Goal: Information Seeking & Learning: Learn about a topic

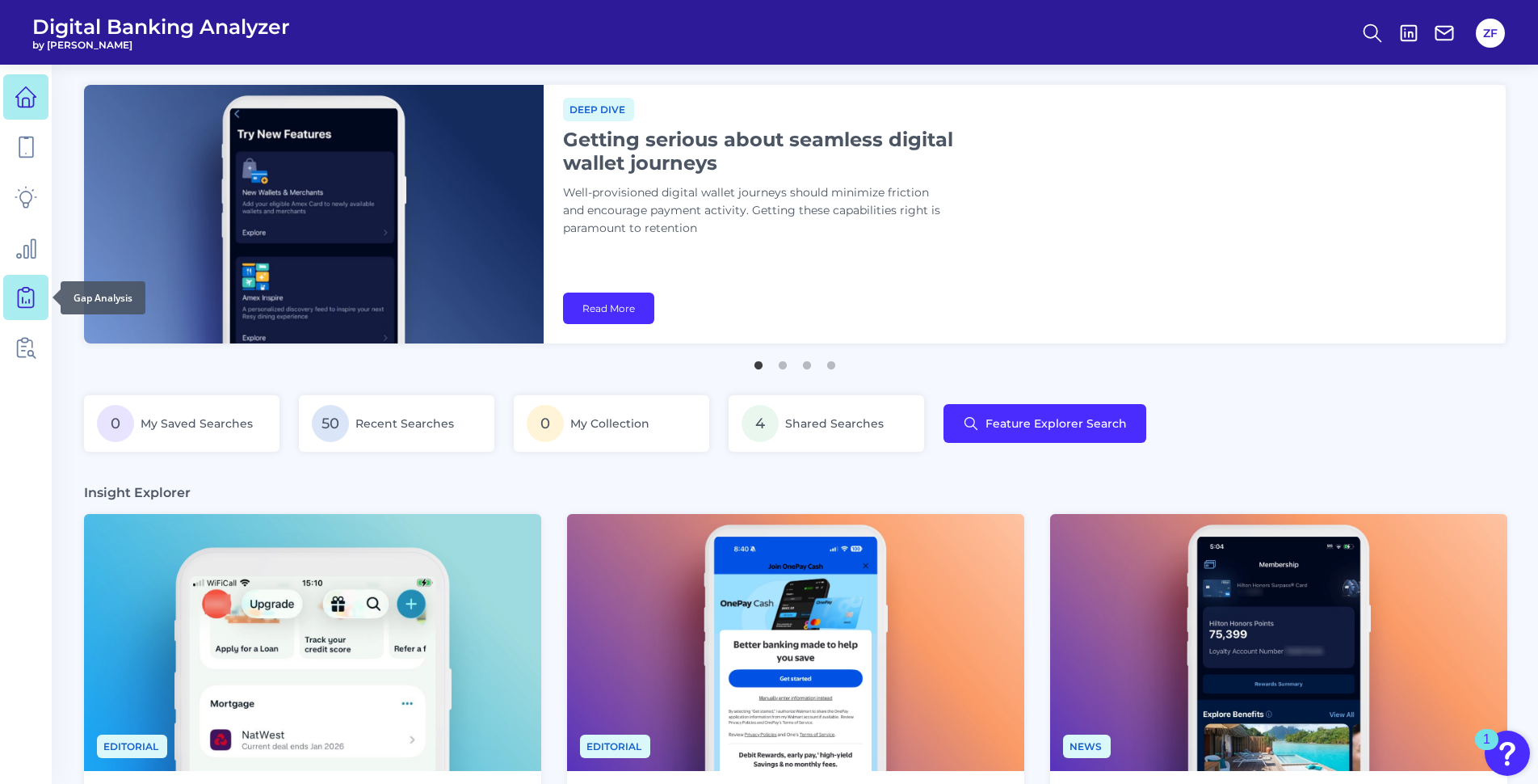
click at [42, 288] on link at bounding box center [26, 297] width 45 height 45
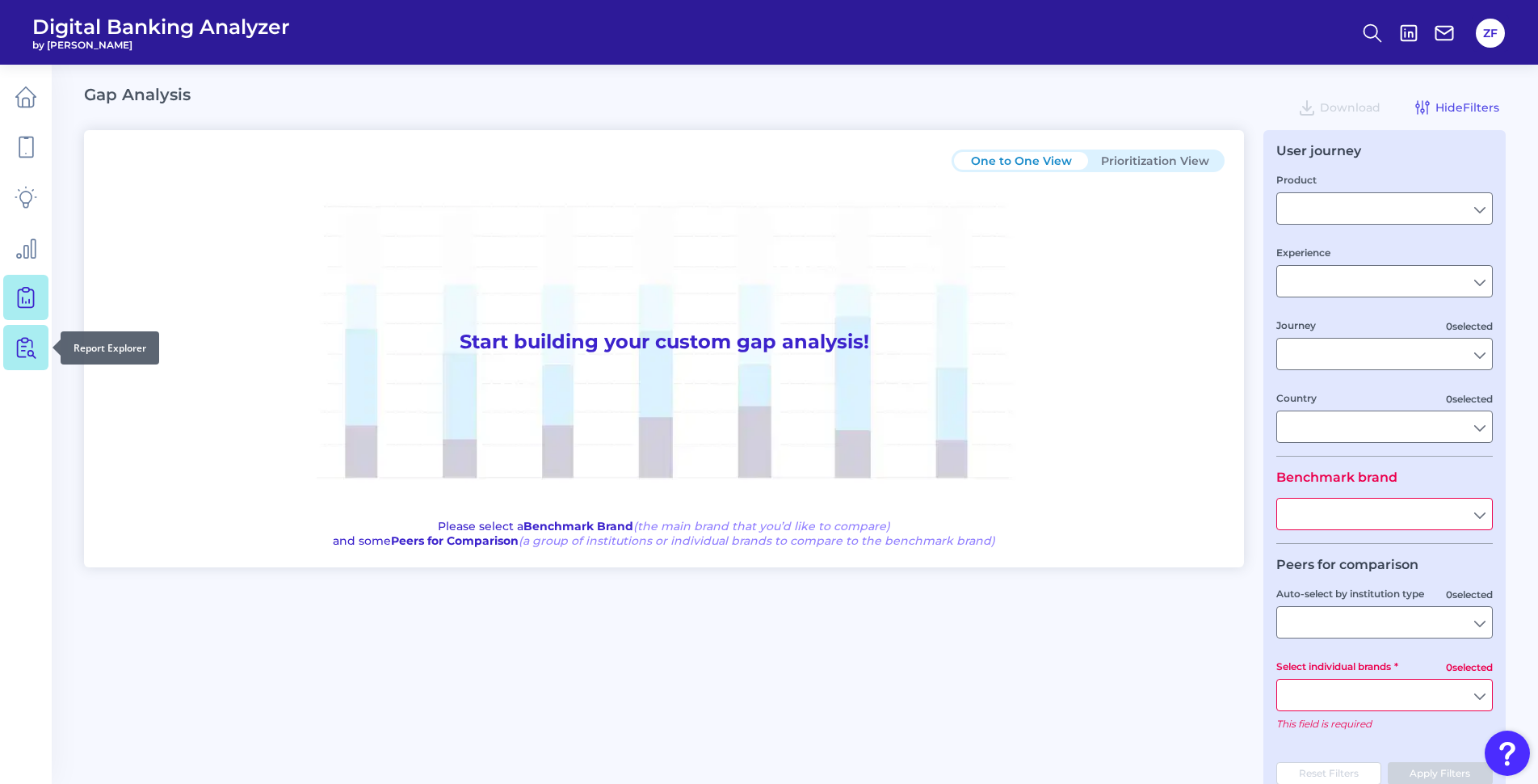
type input "Checking / Current Account"
type input "Mobile Servicing"
type input "Pre-Login Area, New Customer Onboarding, Login & Authentication, Accounts and t…"
type input "[GEOGRAPHIC_DATA]"
type input "All Select individual brands"
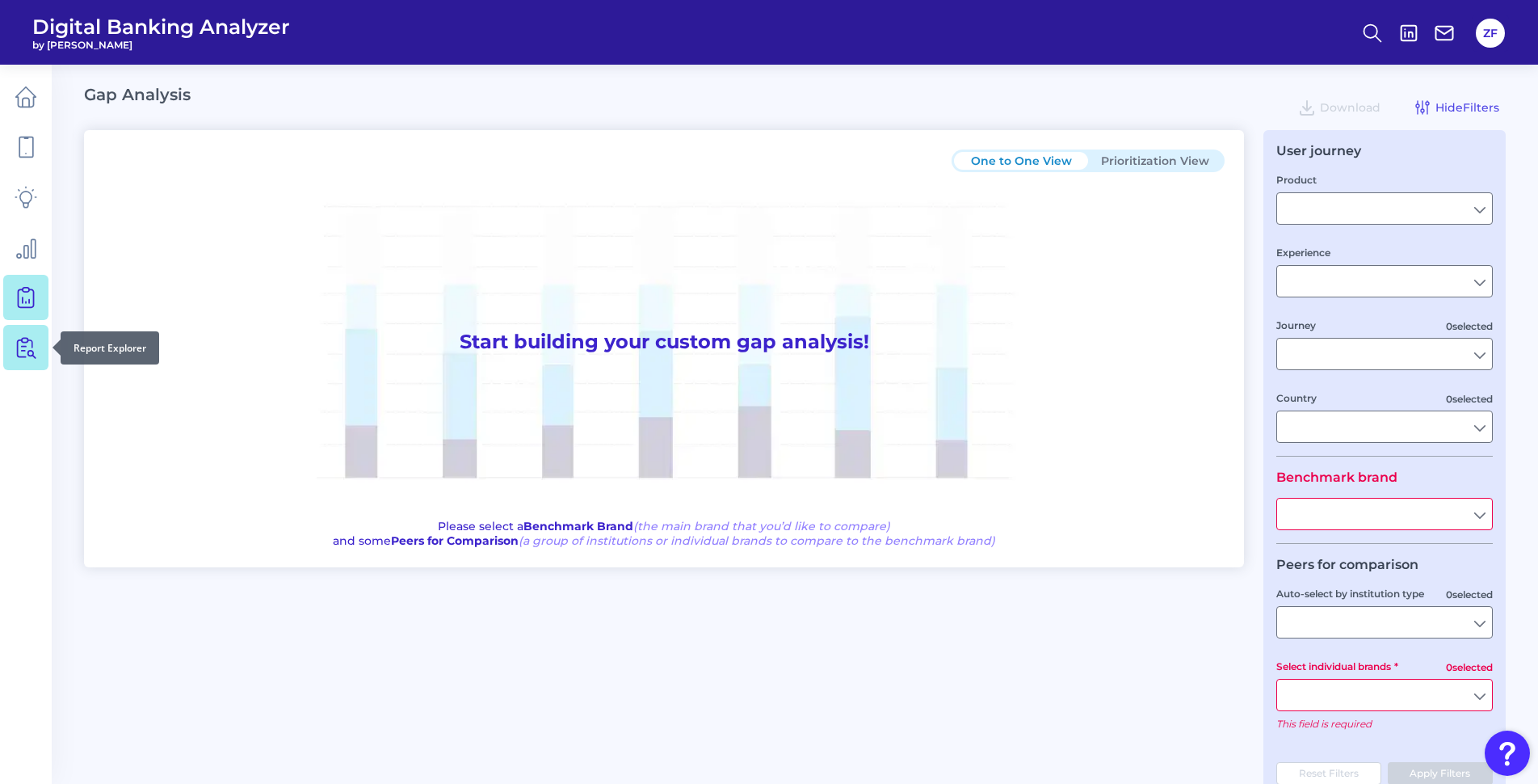
type input "All Journeys"
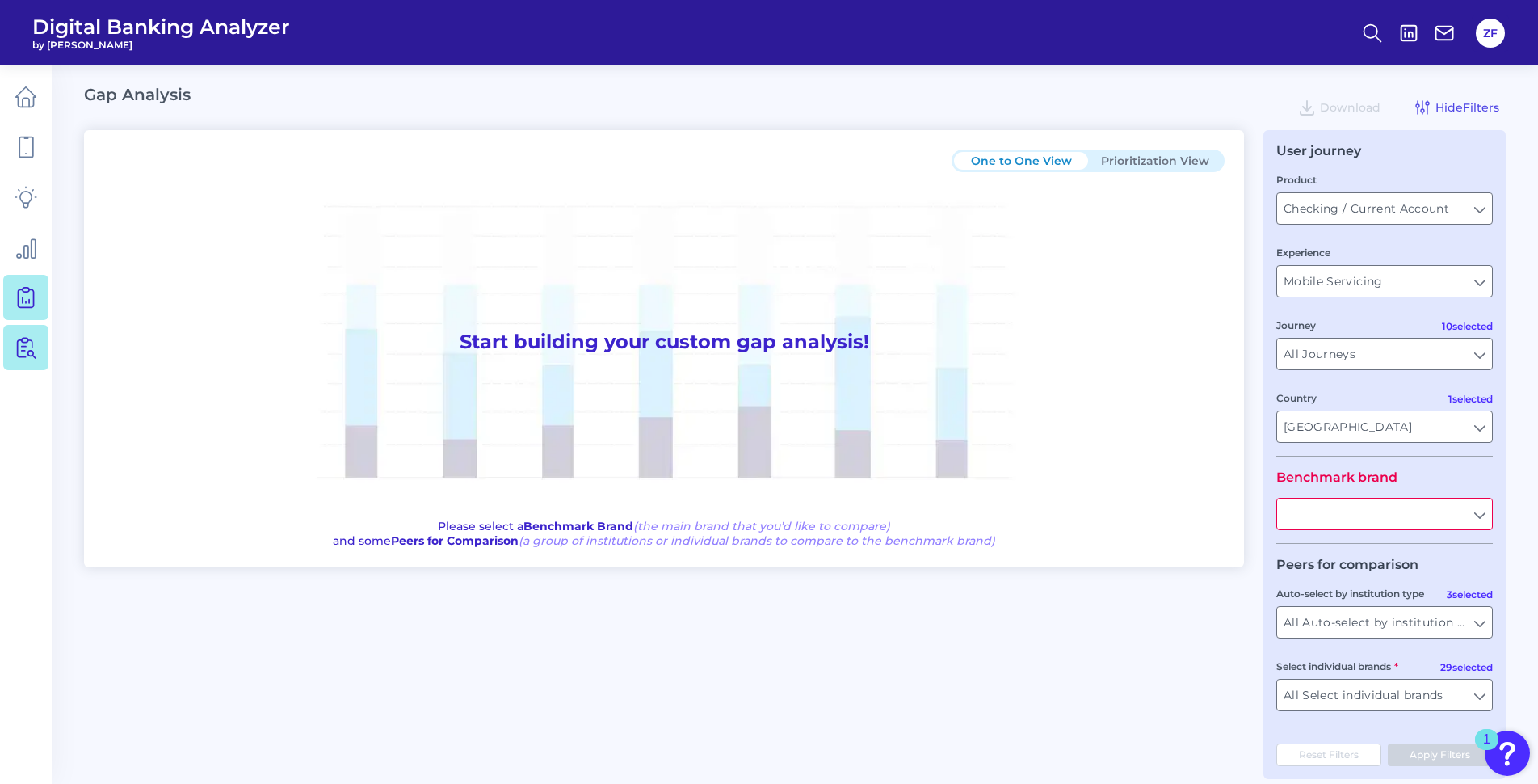
click at [32, 339] on icon at bounding box center [26, 347] width 23 height 23
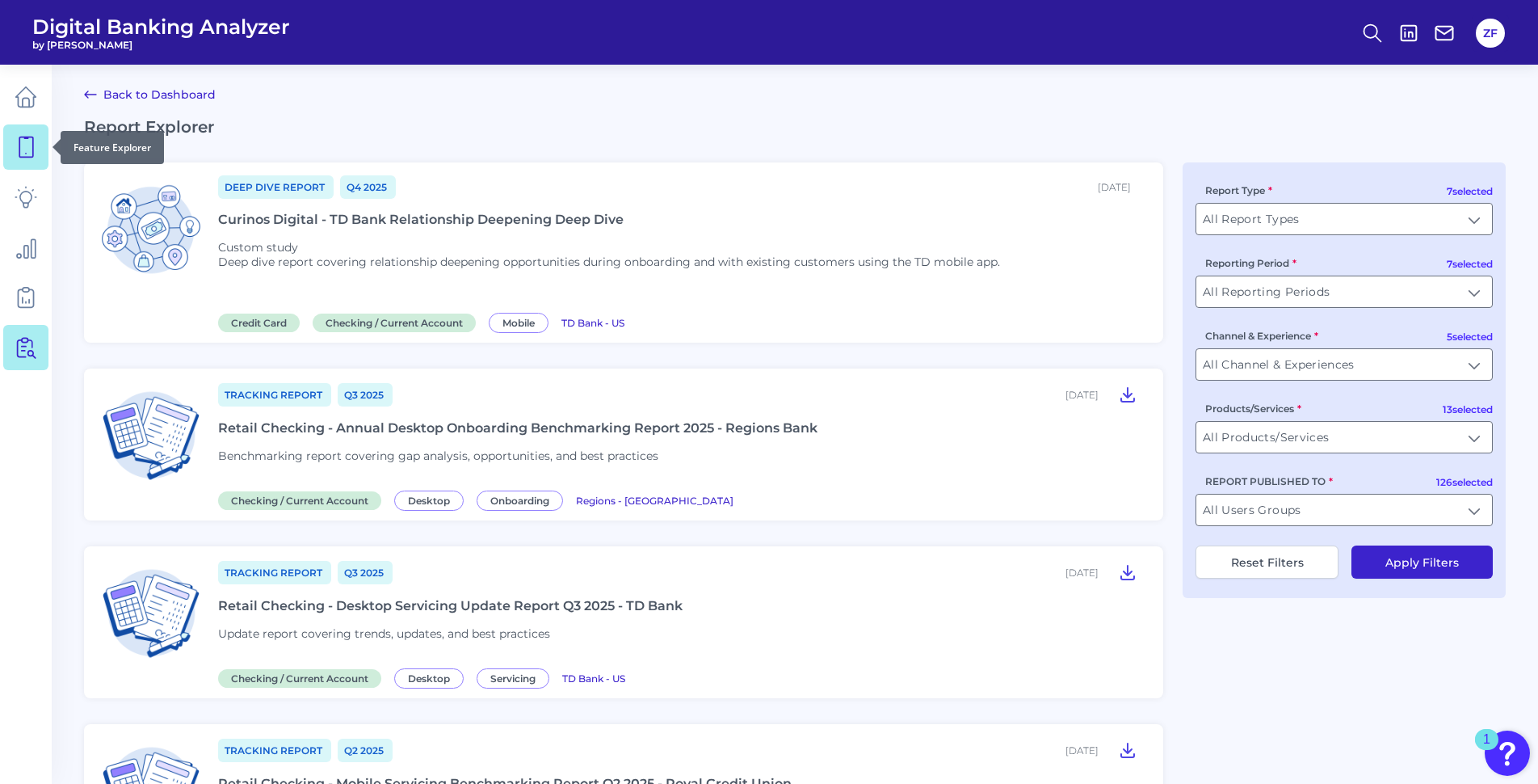
click at [33, 153] on icon at bounding box center [27, 147] width 14 height 20
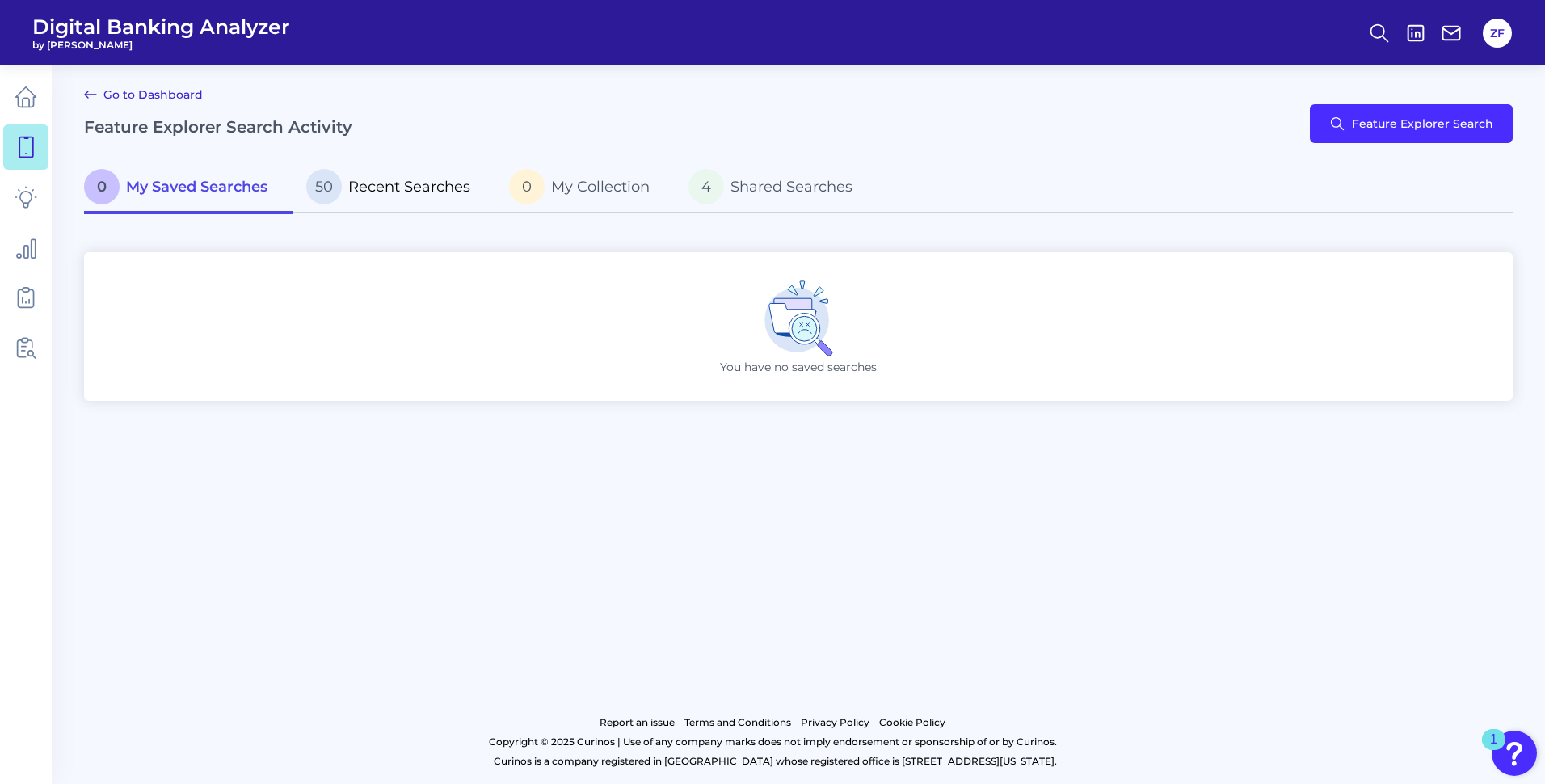
click at [362, 178] on span "Recent Searches" at bounding box center [409, 187] width 122 height 18
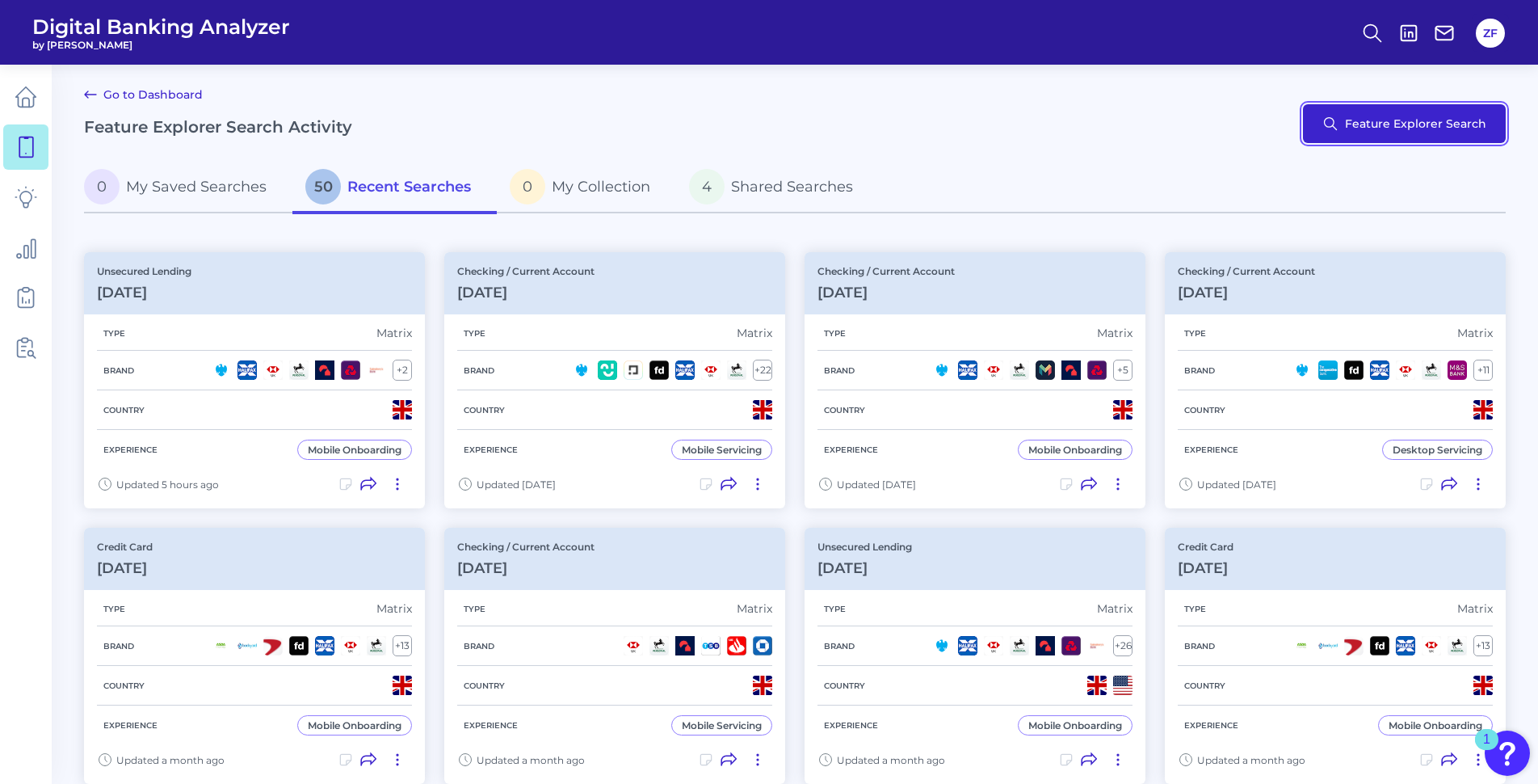
click at [1360, 113] on button "Feature Explorer Search" at bounding box center [1404, 124] width 203 height 39
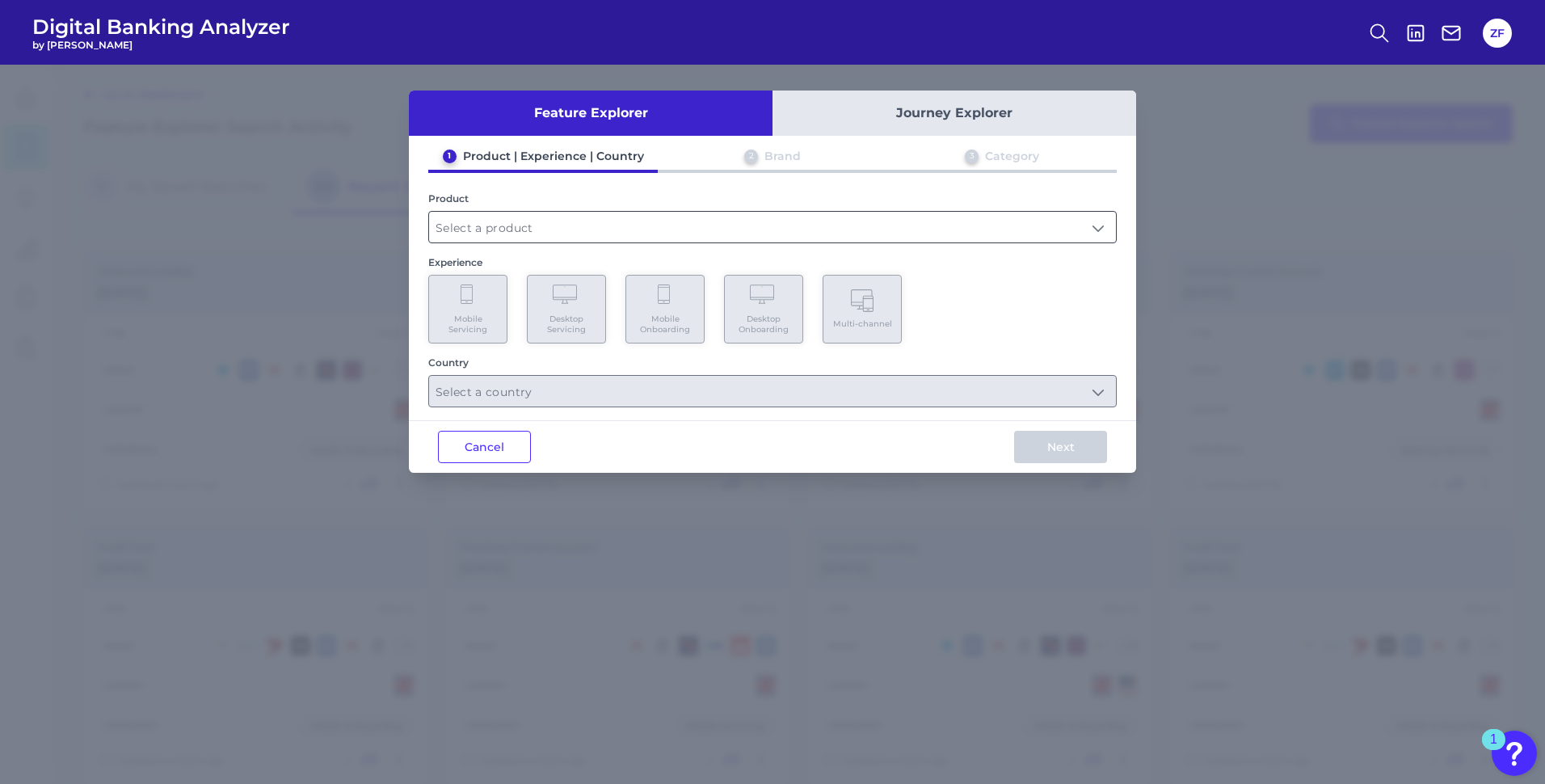
click at [516, 237] on input "text" at bounding box center [772, 227] width 687 height 31
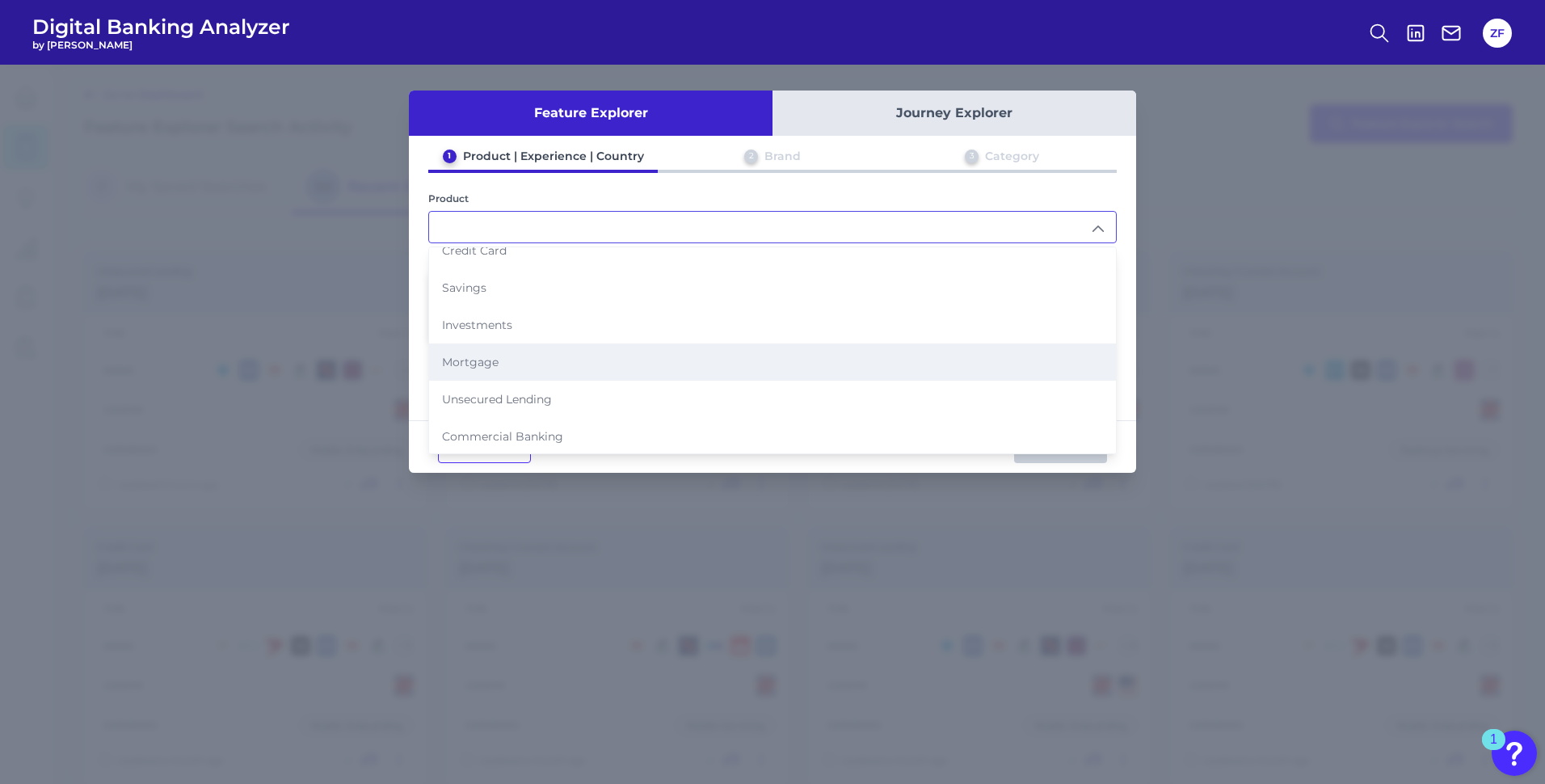
scroll to position [91, 0]
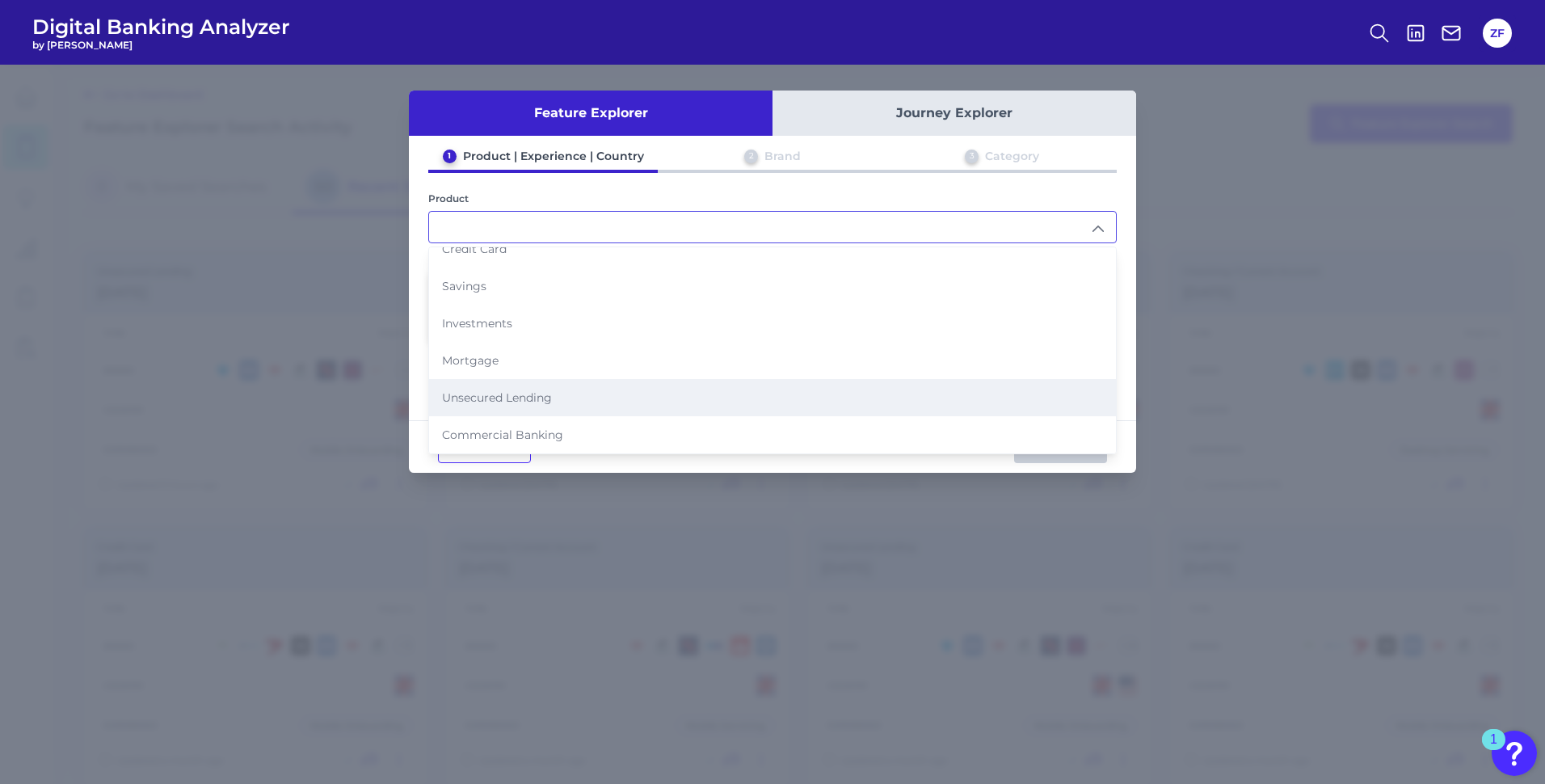
click at [523, 401] on span "Unsecured Lending" at bounding box center [497, 397] width 110 height 14
type input "Unsecured Lending"
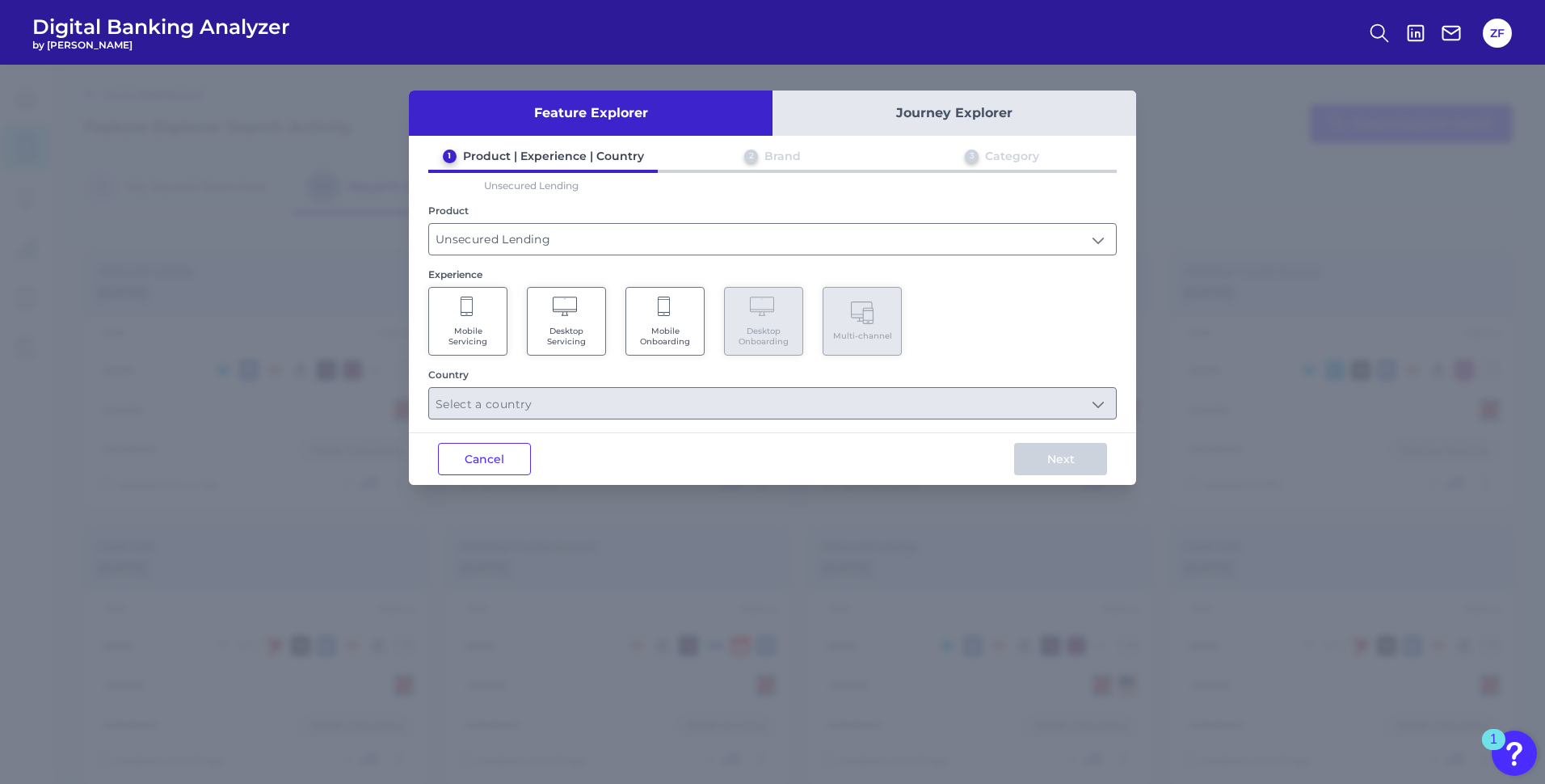
click at [657, 333] on span "Mobile Onboarding" at bounding box center [664, 337] width 61 height 21
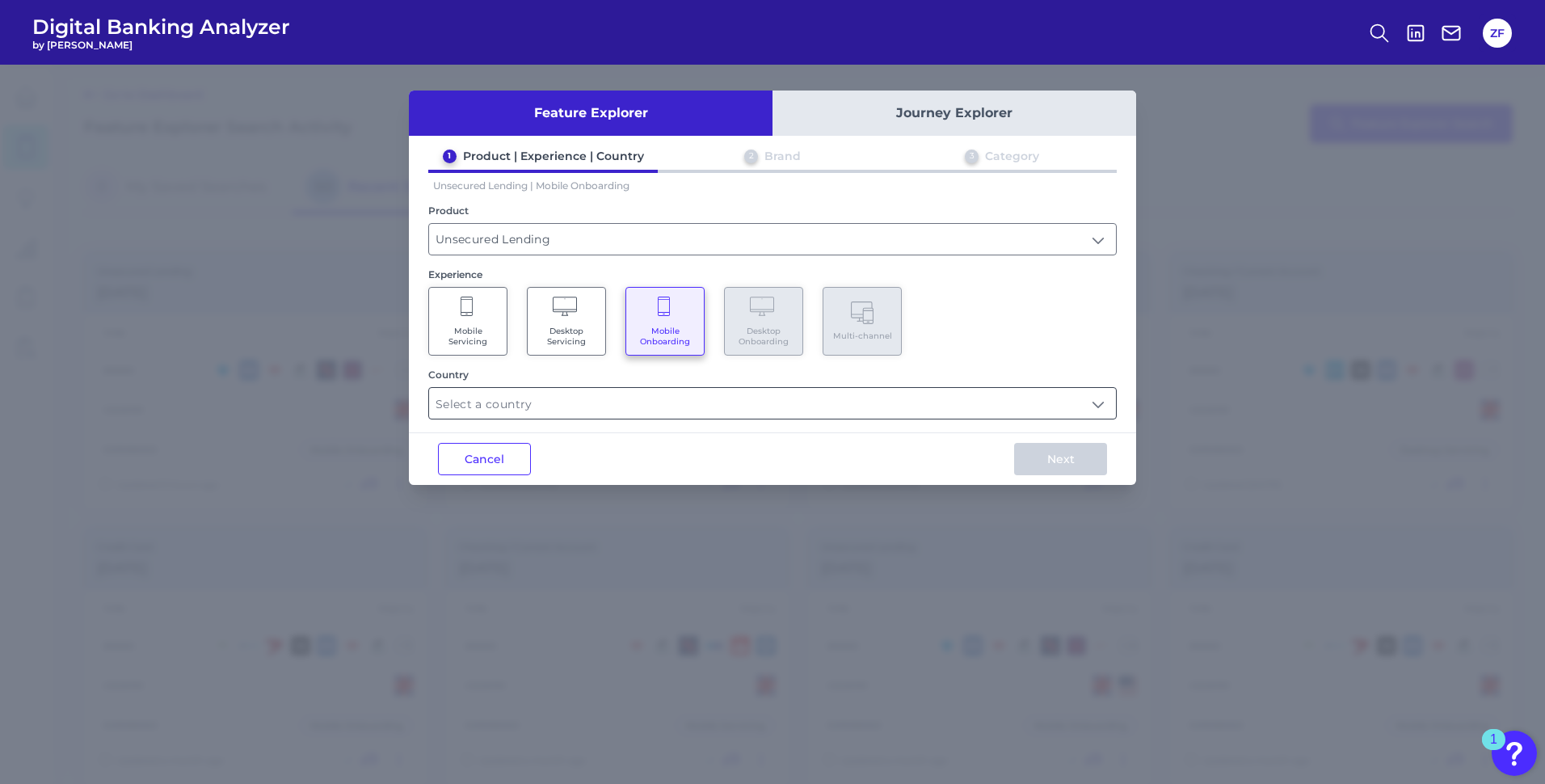
click at [588, 408] on input "text" at bounding box center [772, 403] width 687 height 31
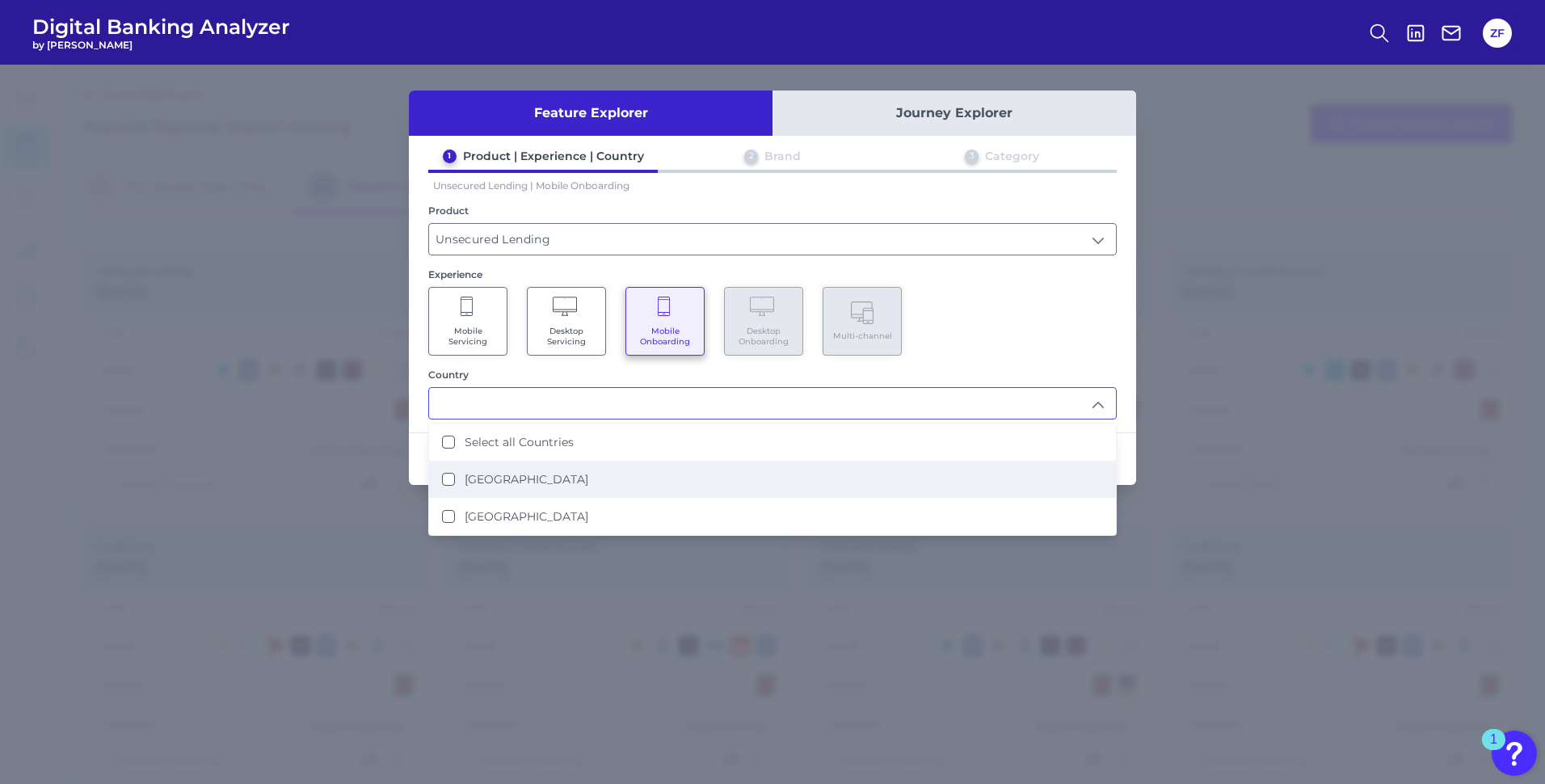
click at [546, 476] on label "[GEOGRAPHIC_DATA]" at bounding box center [526, 479] width 124 height 14
type input "[GEOGRAPHIC_DATA]"
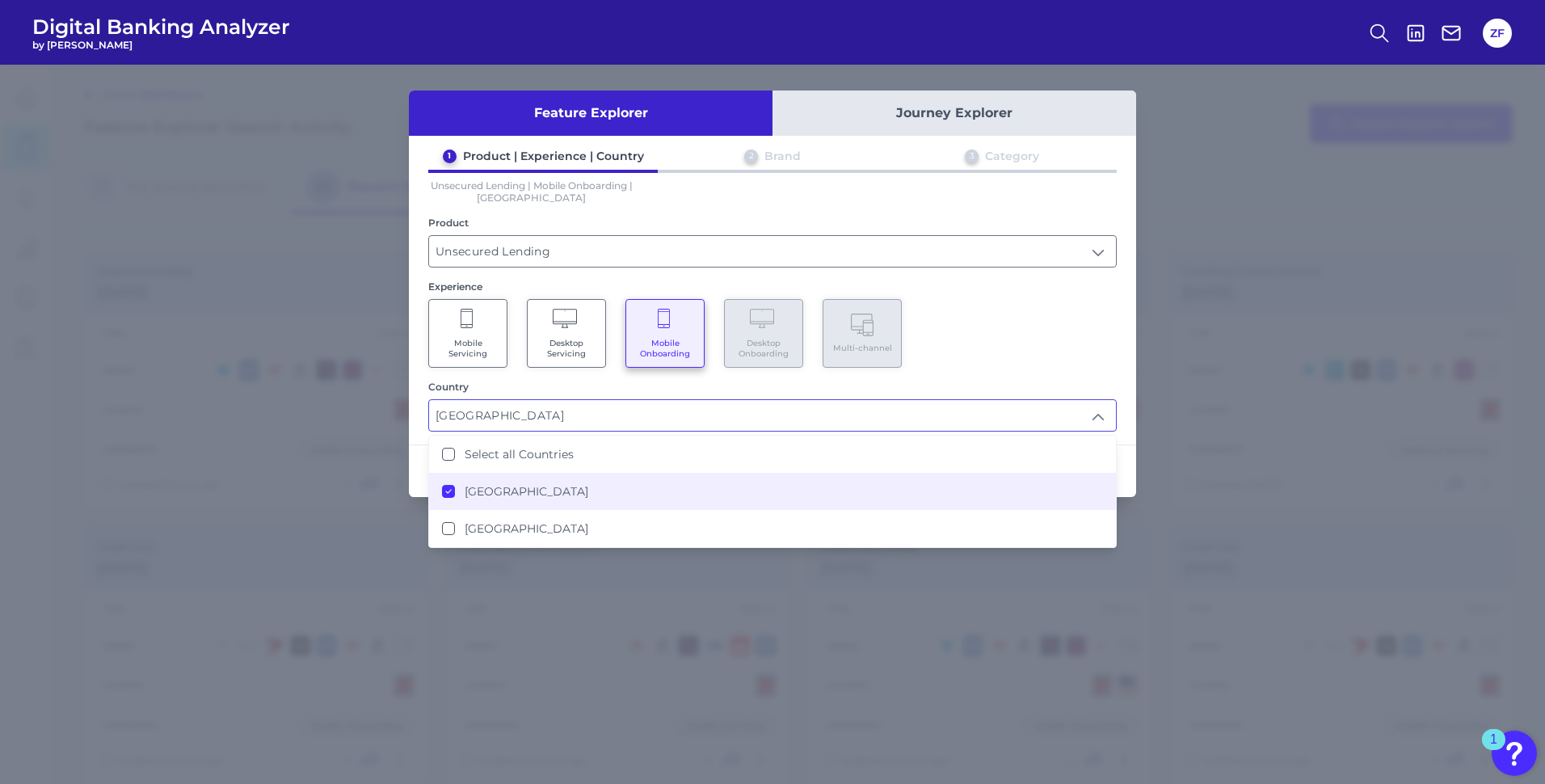
scroll to position [1, 0]
click at [988, 348] on div "Mobile Servicing Desktop Servicing Mobile Onboarding Desktop Onboarding Multi-c…" at bounding box center [772, 333] width 688 height 69
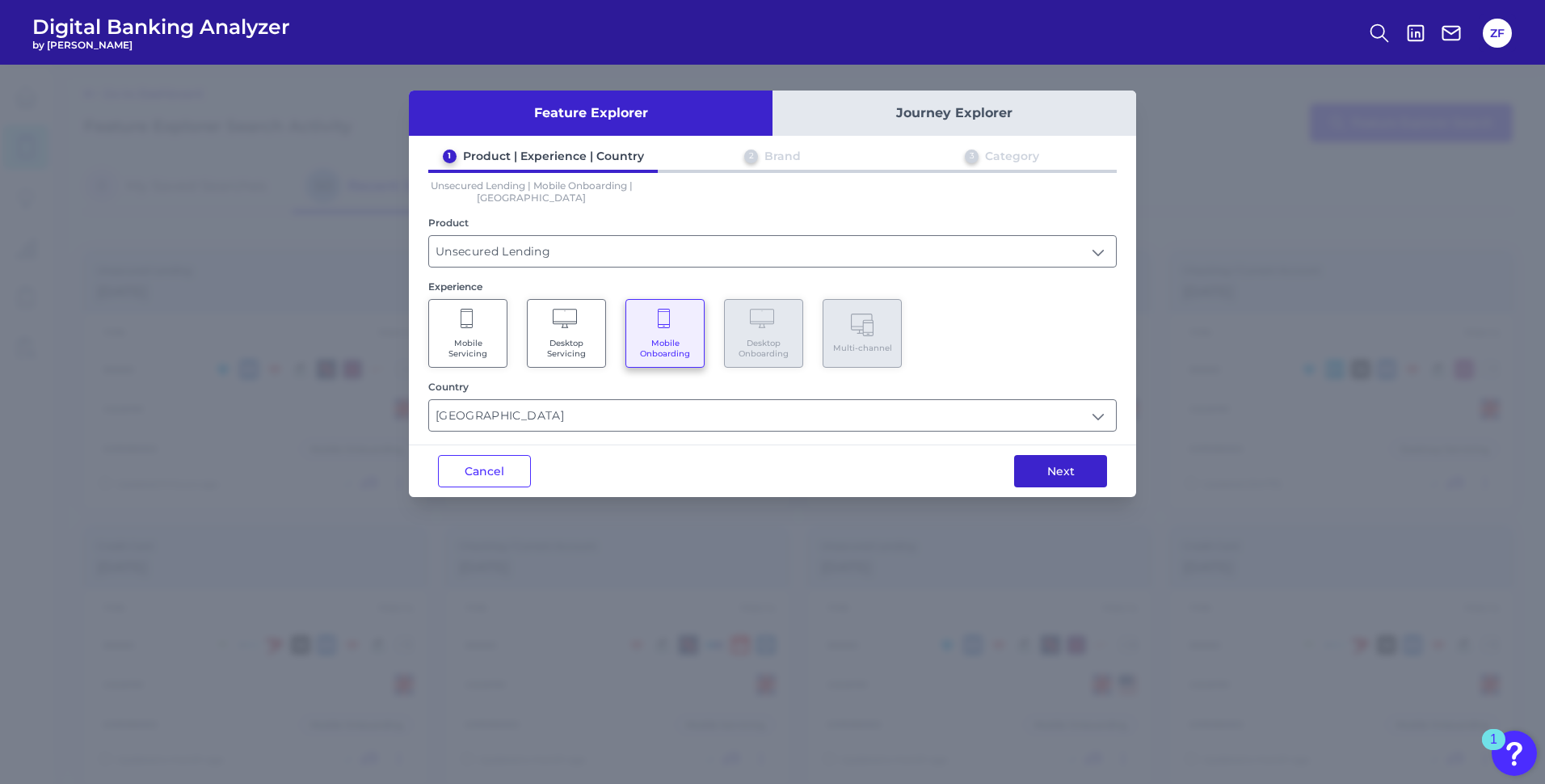
click at [1064, 459] on button "Next" at bounding box center [1060, 470] width 93 height 32
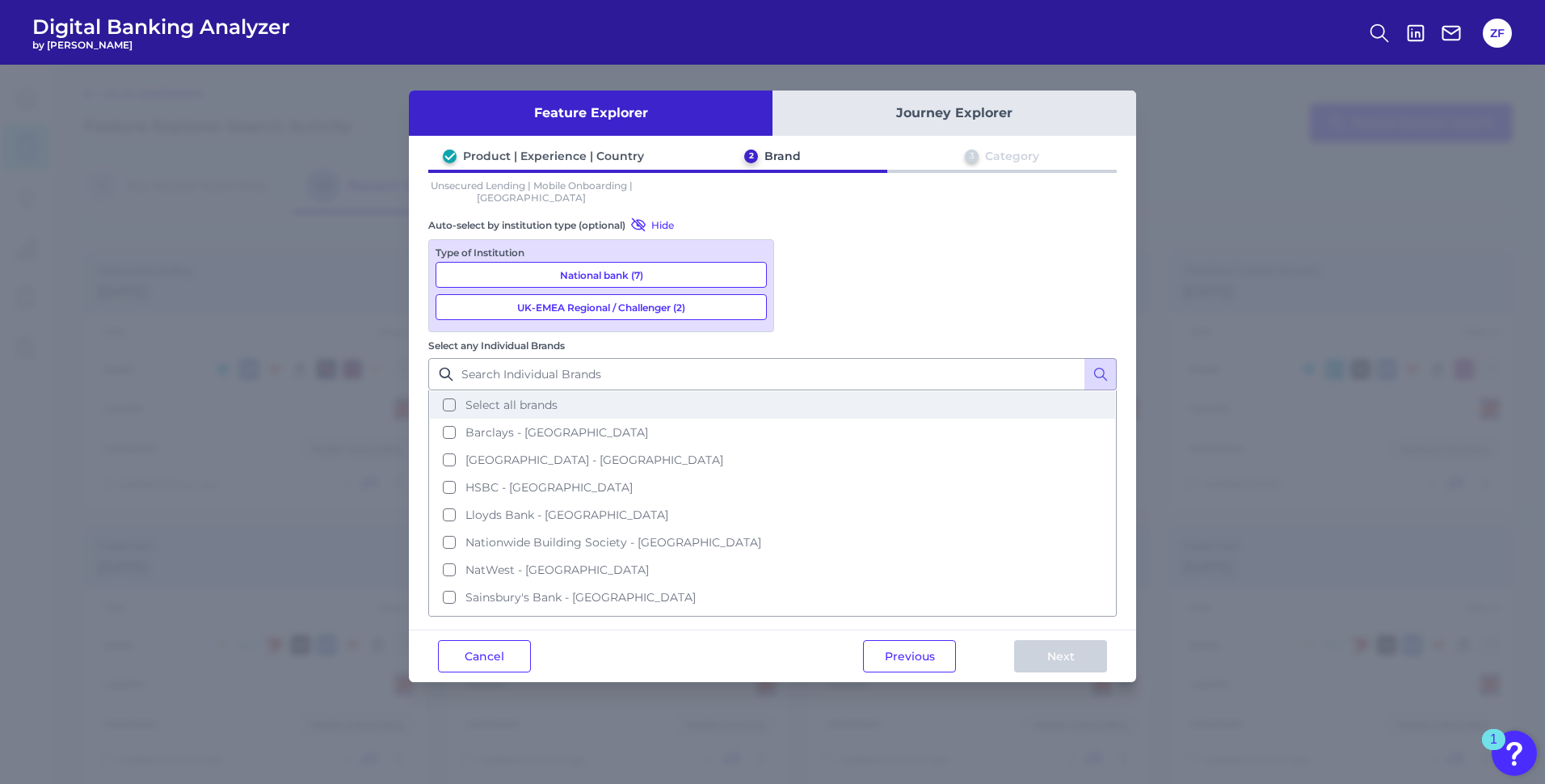
click at [557, 398] on span "Select all brands" at bounding box center [511, 405] width 92 height 14
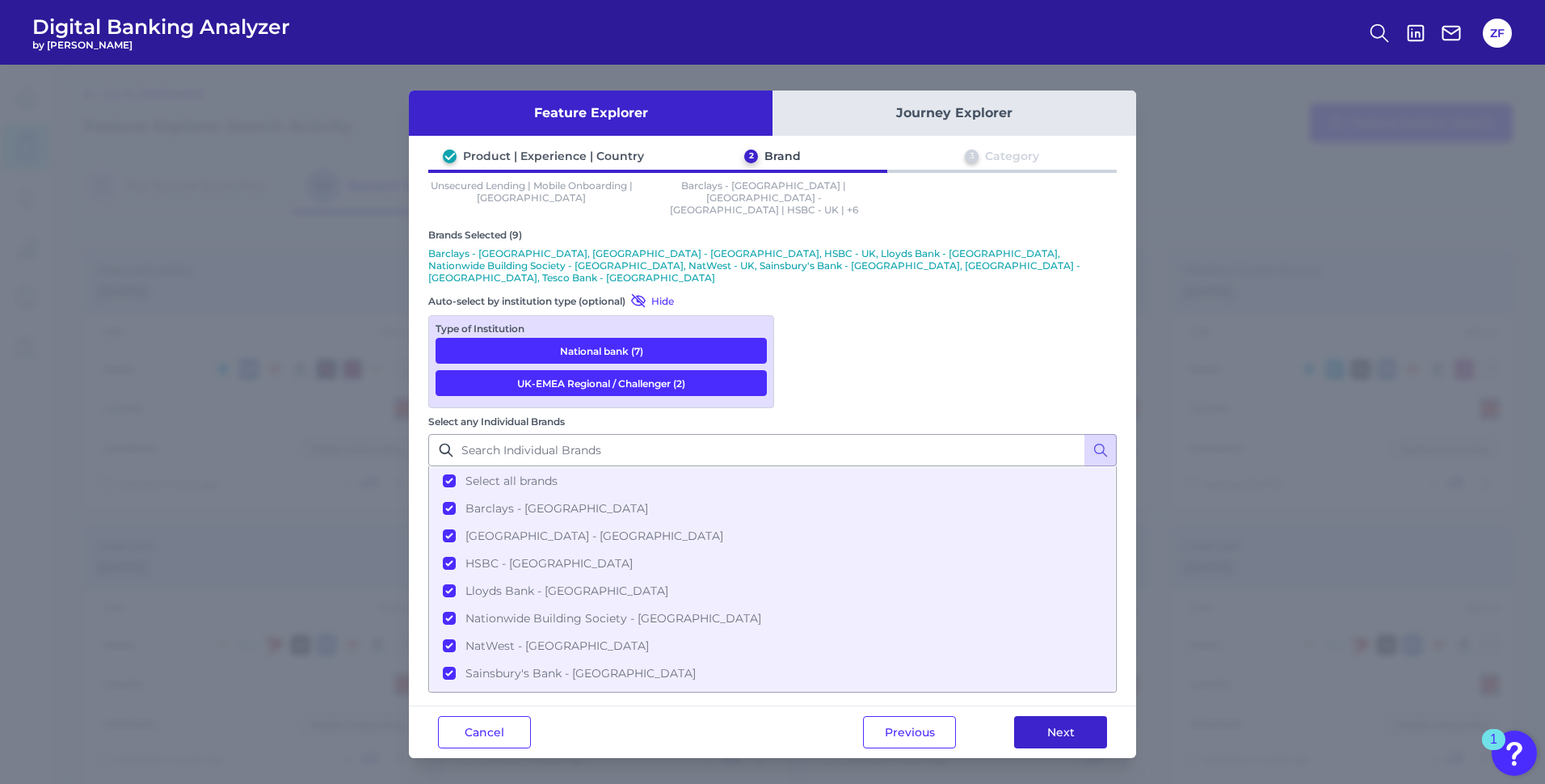
click at [1061, 716] on button "Next" at bounding box center [1060, 732] width 93 height 32
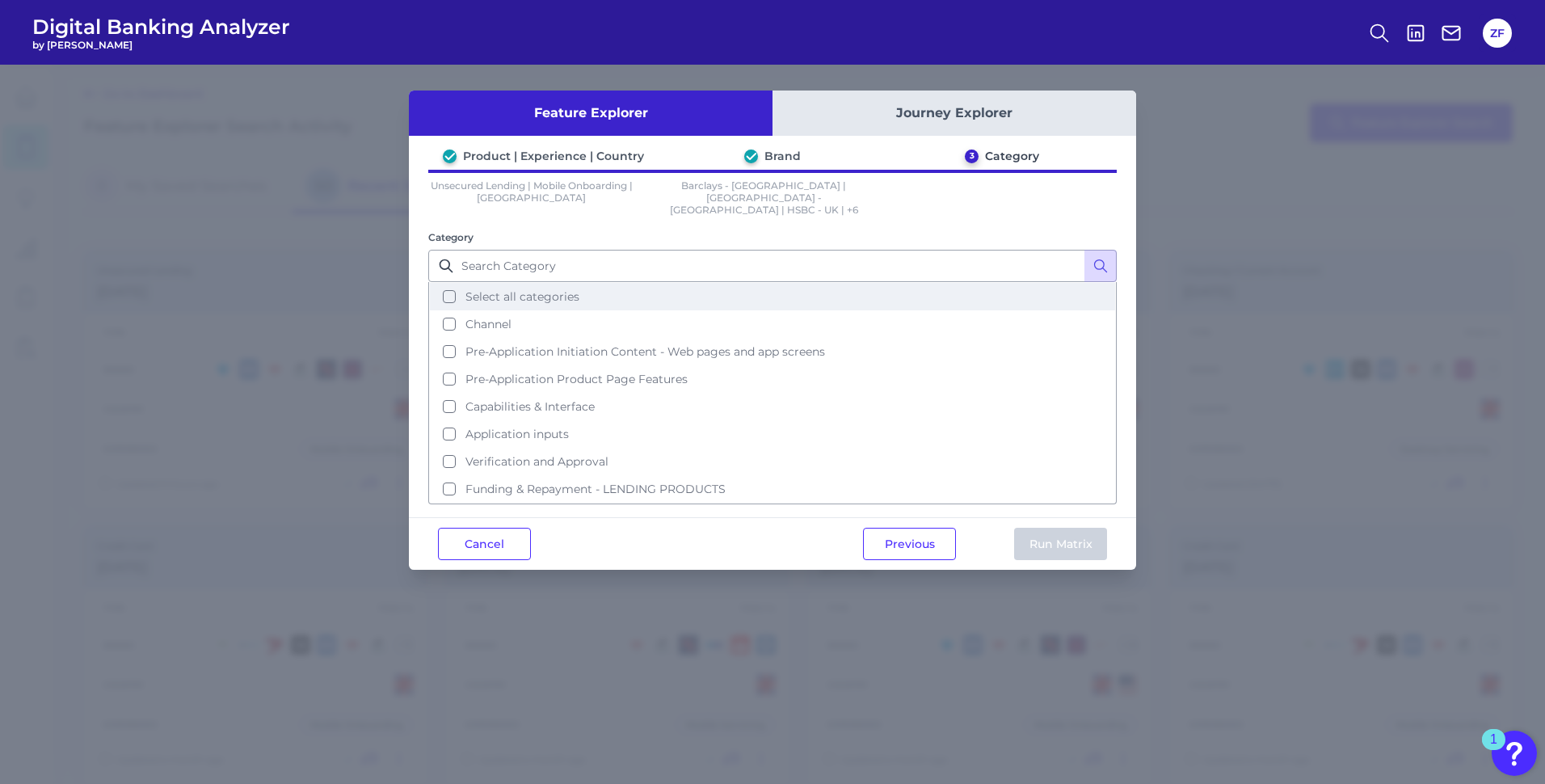
click at [551, 291] on span "Select all categories" at bounding box center [522, 296] width 114 height 14
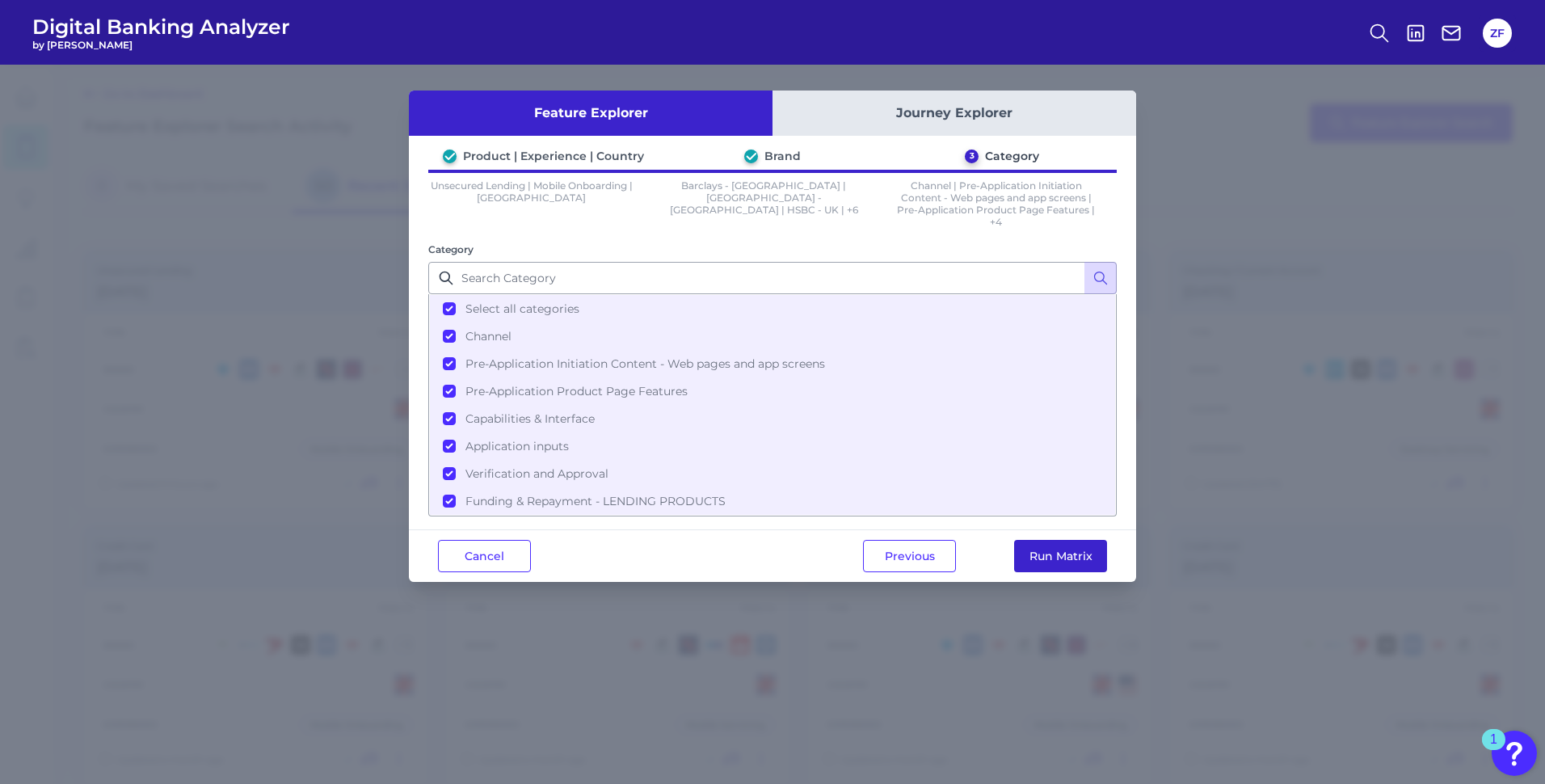
click at [1088, 559] on button "Run Matrix" at bounding box center [1060, 555] width 93 height 32
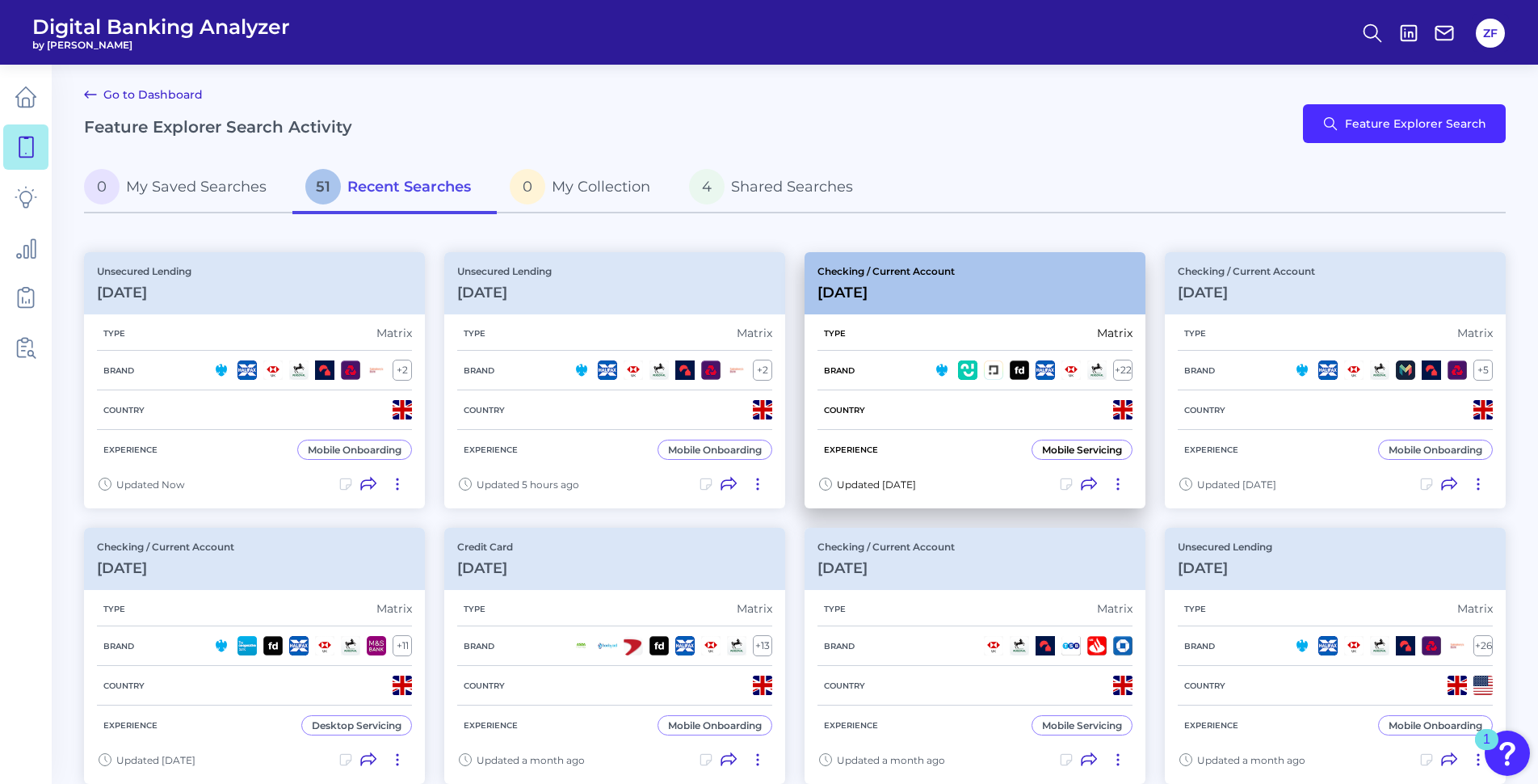
click at [977, 270] on div "Checking / Current Account [DATE]" at bounding box center [975, 283] width 341 height 62
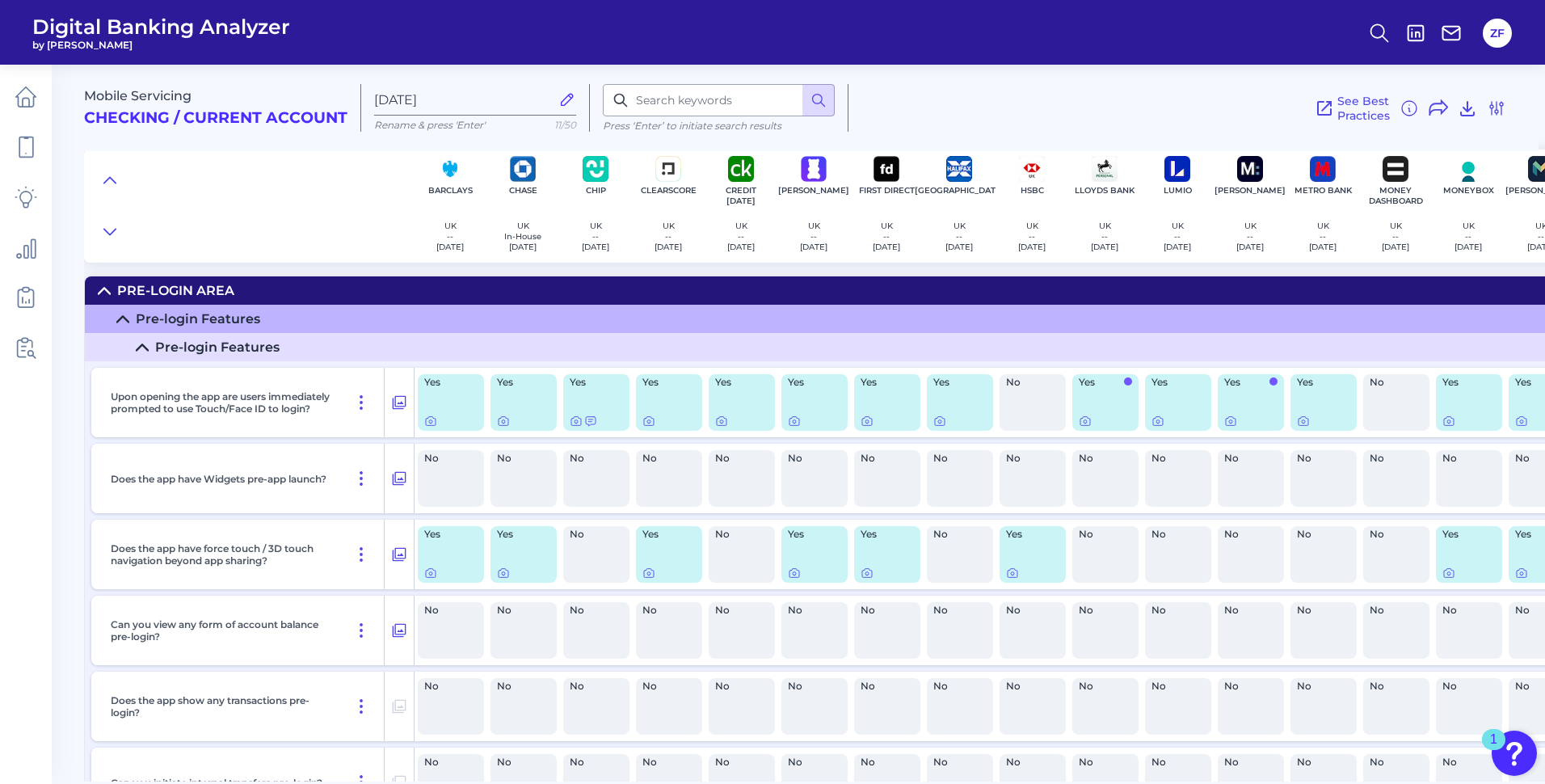
click at [303, 257] on div at bounding box center [249, 206] width 330 height 113
click at [303, 275] on div "Mobile Servicing Checking / Current Account [DATE] Rename & press 'Enter' 11/50…" at bounding box center [814, 416] width 1461 height 729
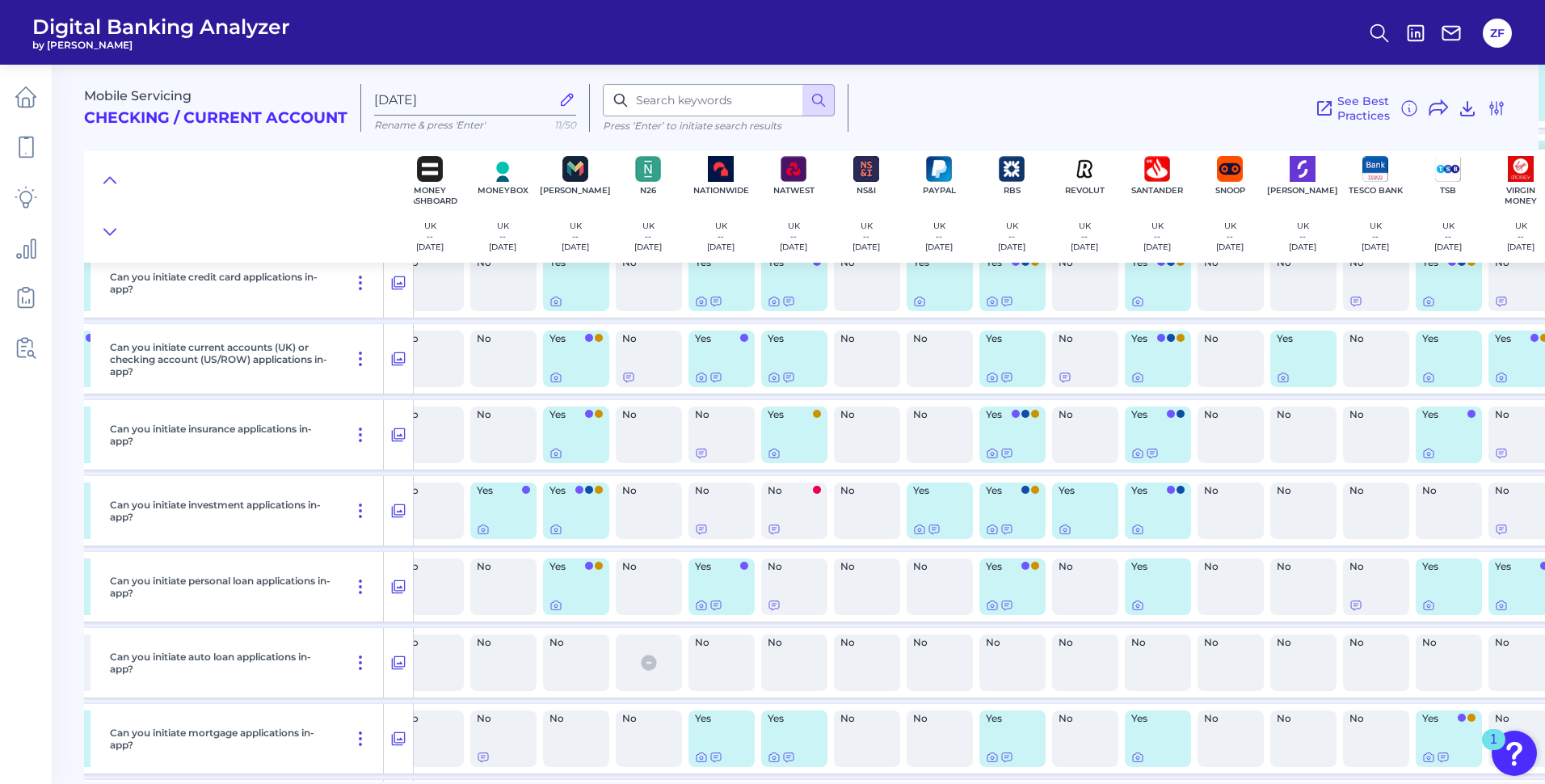
scroll to position [24023, 992]
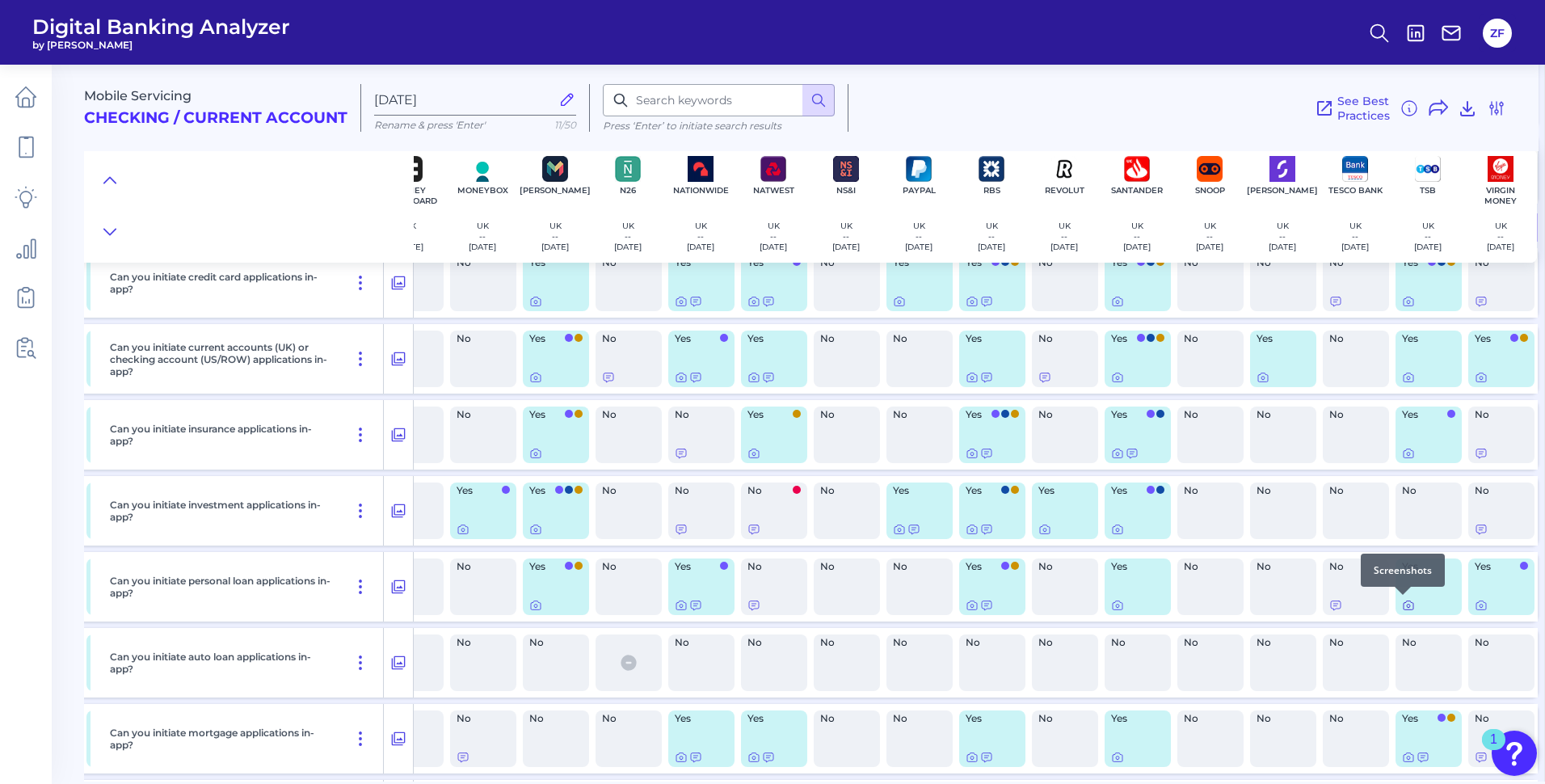
click at [1406, 608] on icon at bounding box center [1408, 605] width 13 height 13
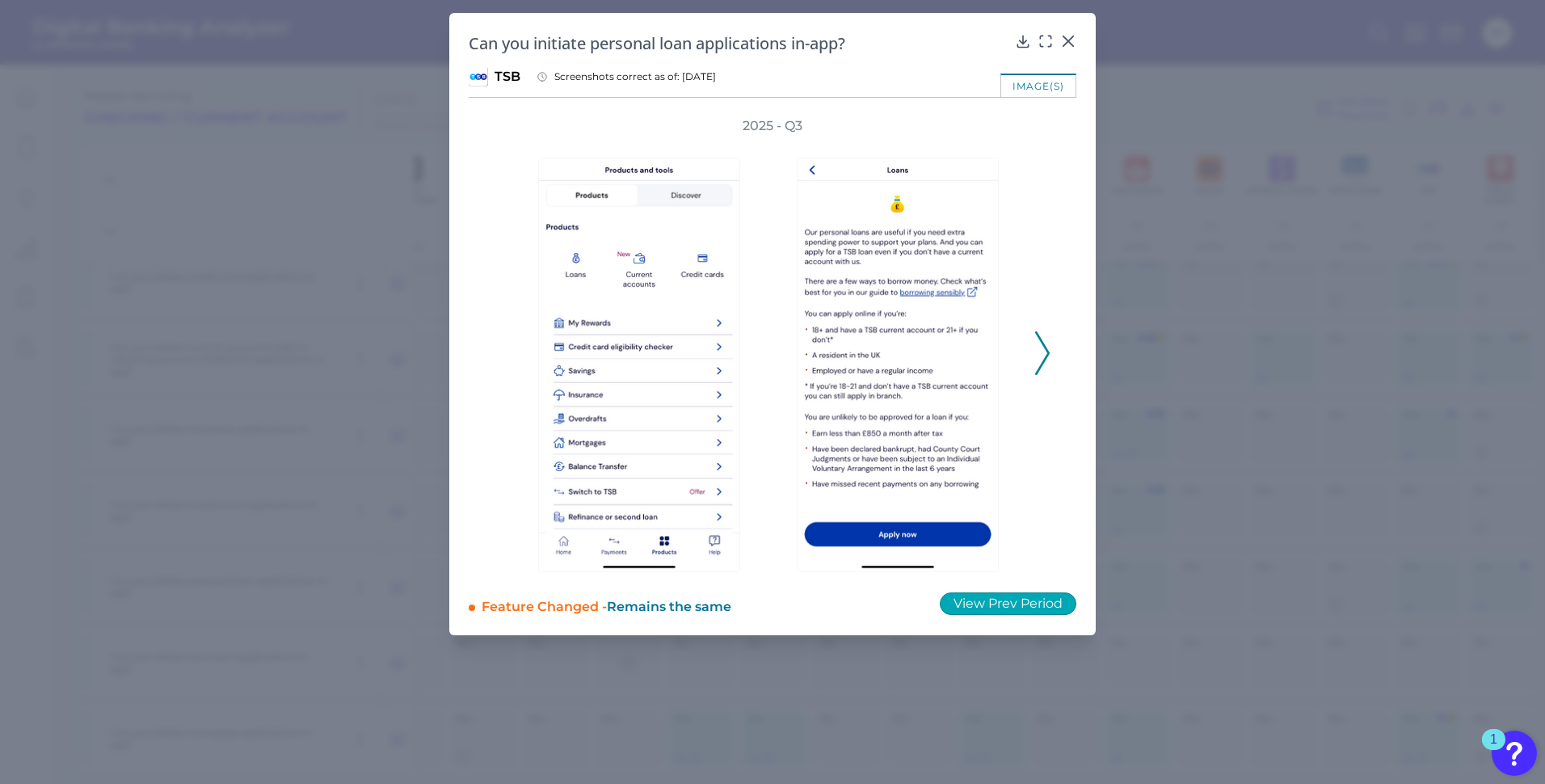
click at [968, 599] on button "View Prev Period" at bounding box center [1008, 603] width 136 height 23
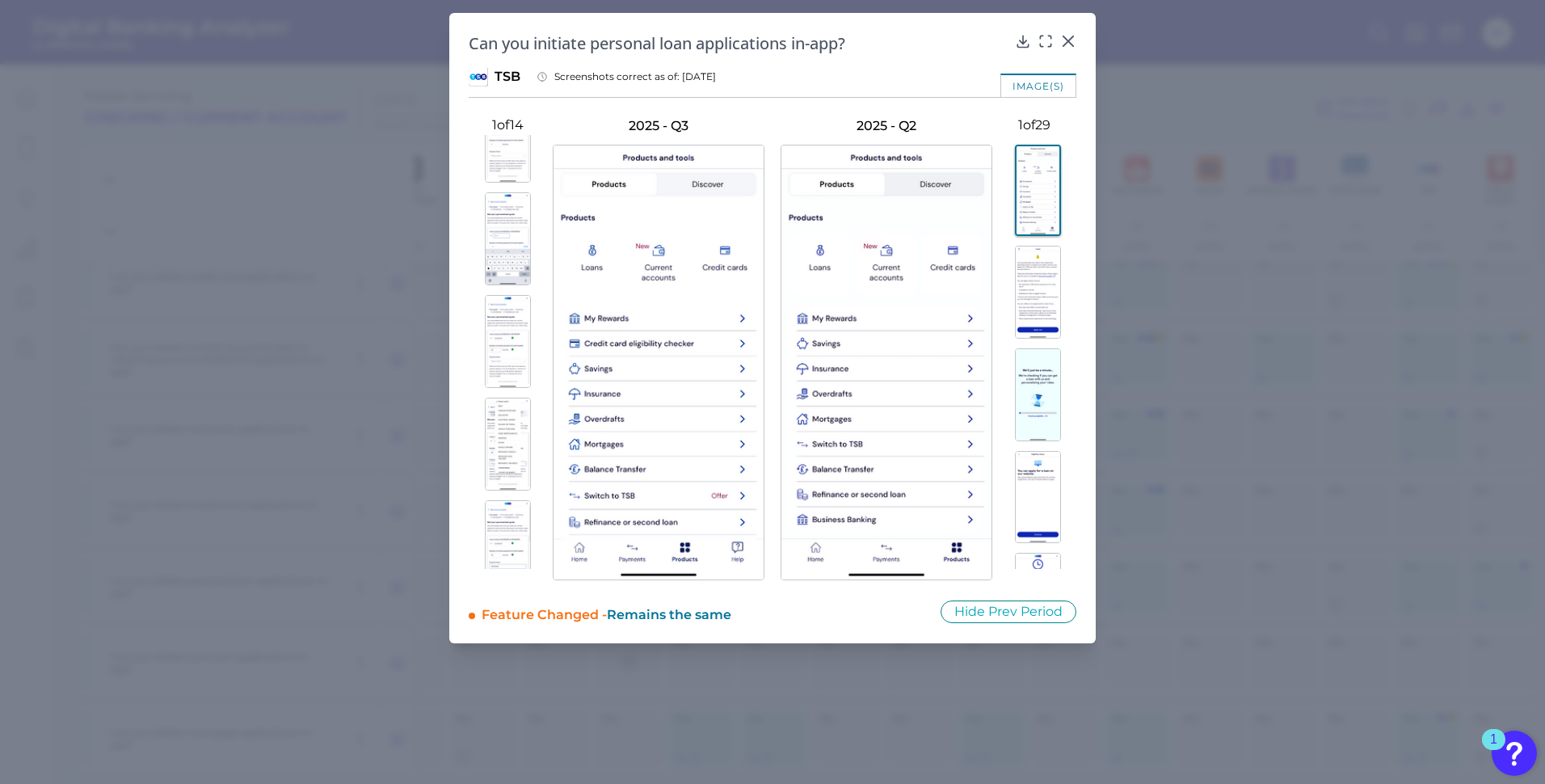
click at [516, 355] on img at bounding box center [508, 341] width 46 height 93
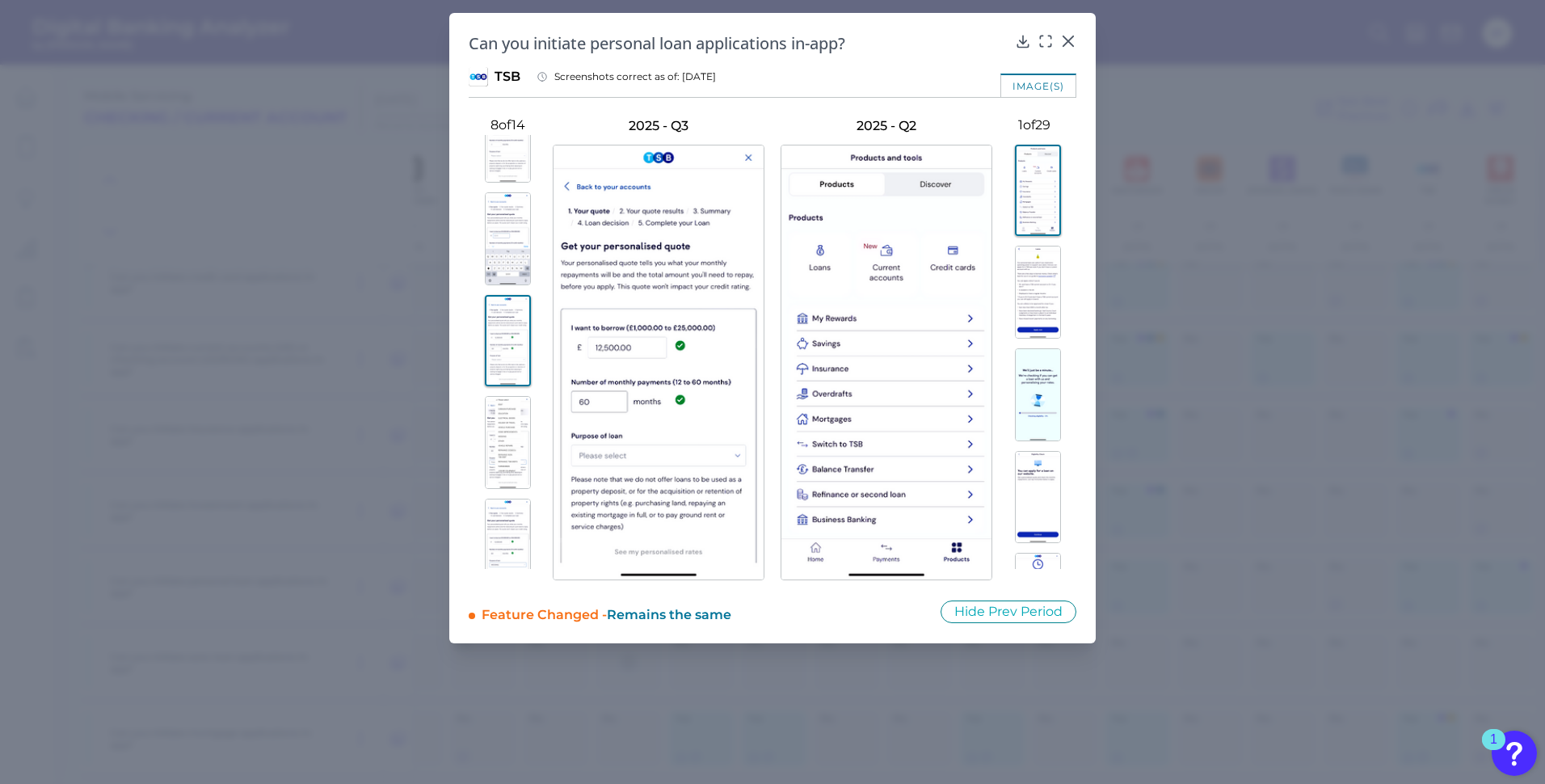
scroll to position [486, 0]
click at [506, 327] on img at bounding box center [508, 319] width 46 height 93
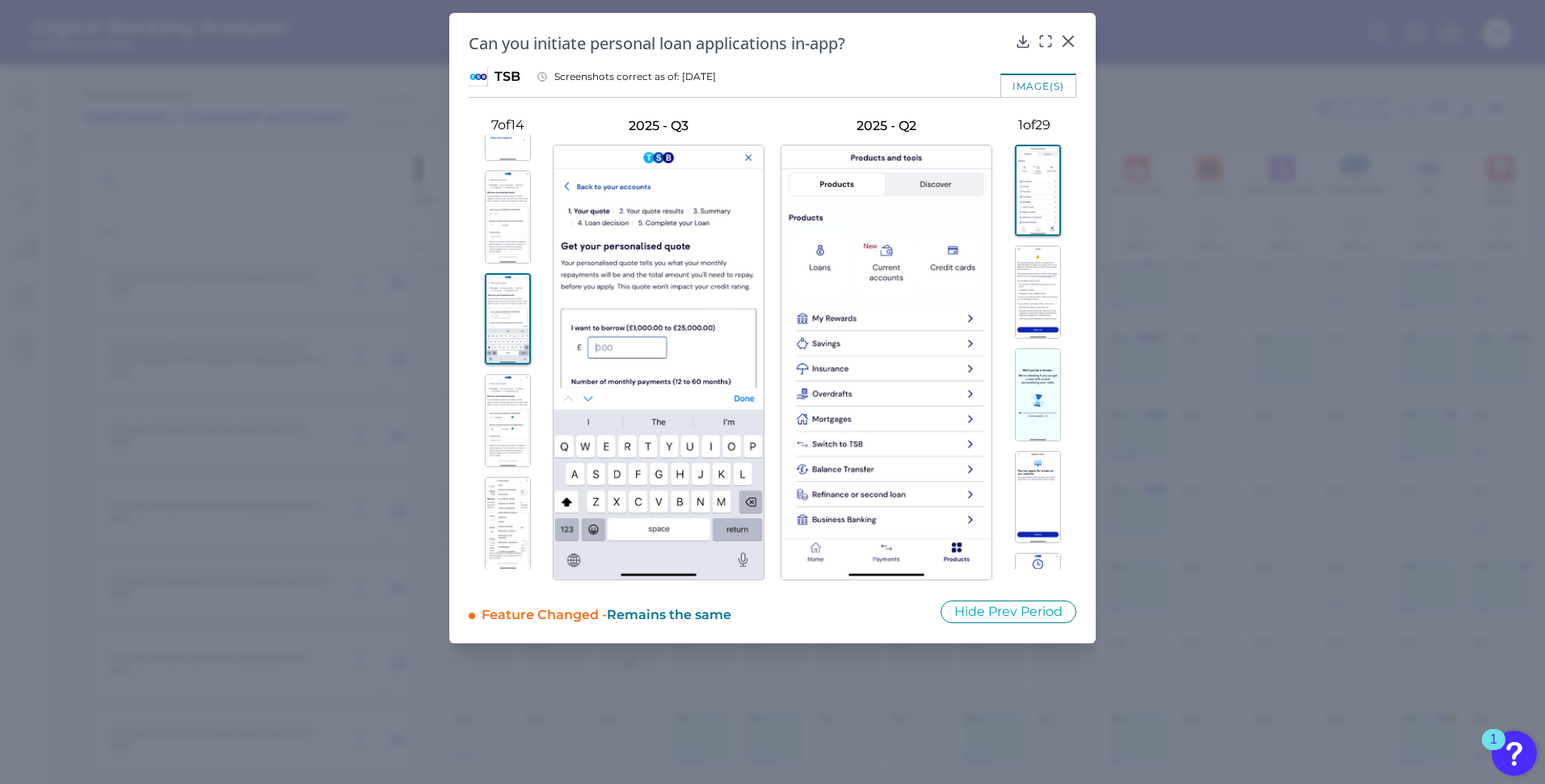
scroll to position [406, 0]
click at [501, 295] on img at bounding box center [508, 298] width 46 height 93
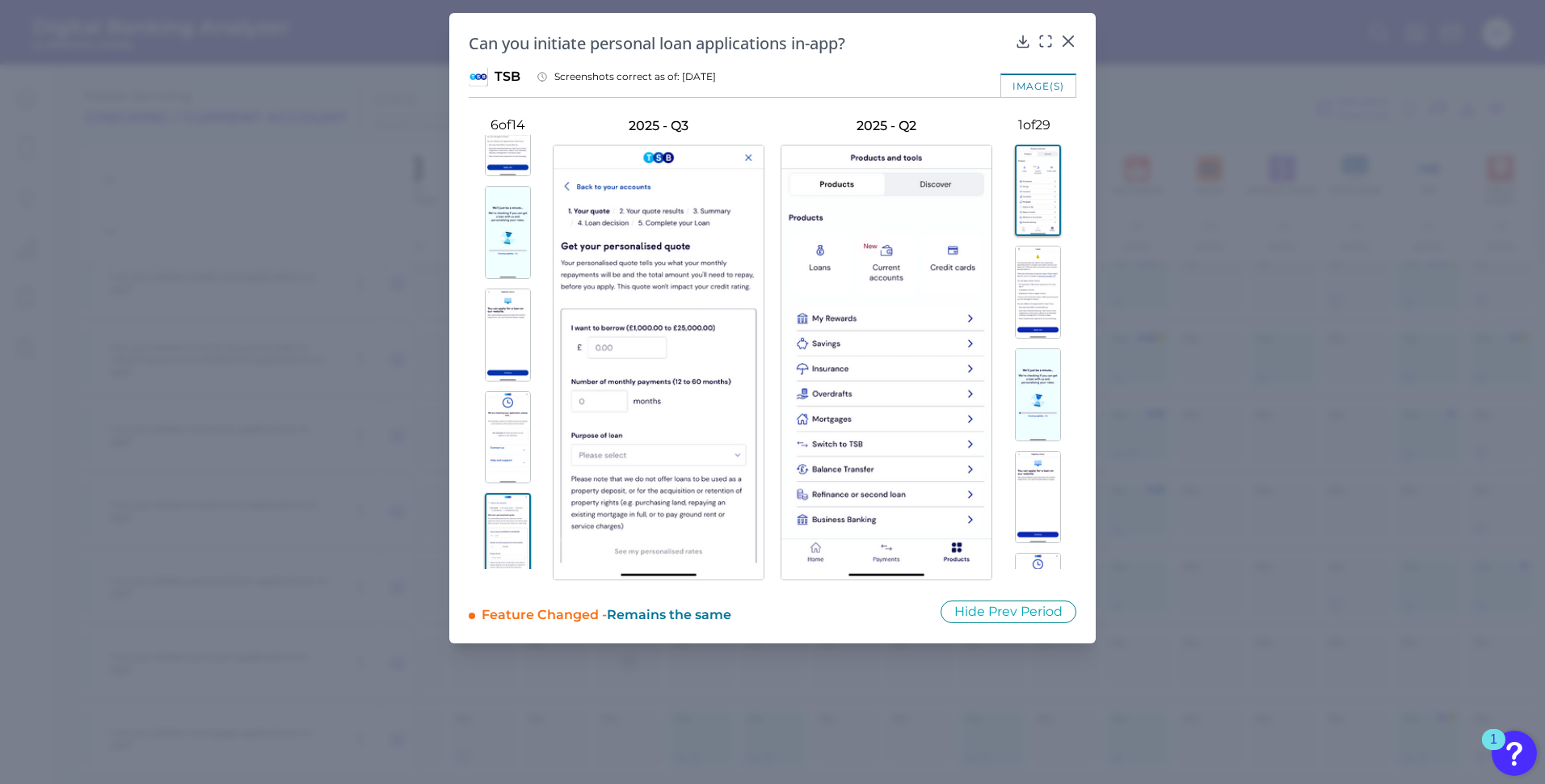
scroll to position [163, 0]
click at [517, 295] on img at bounding box center [508, 335] width 46 height 93
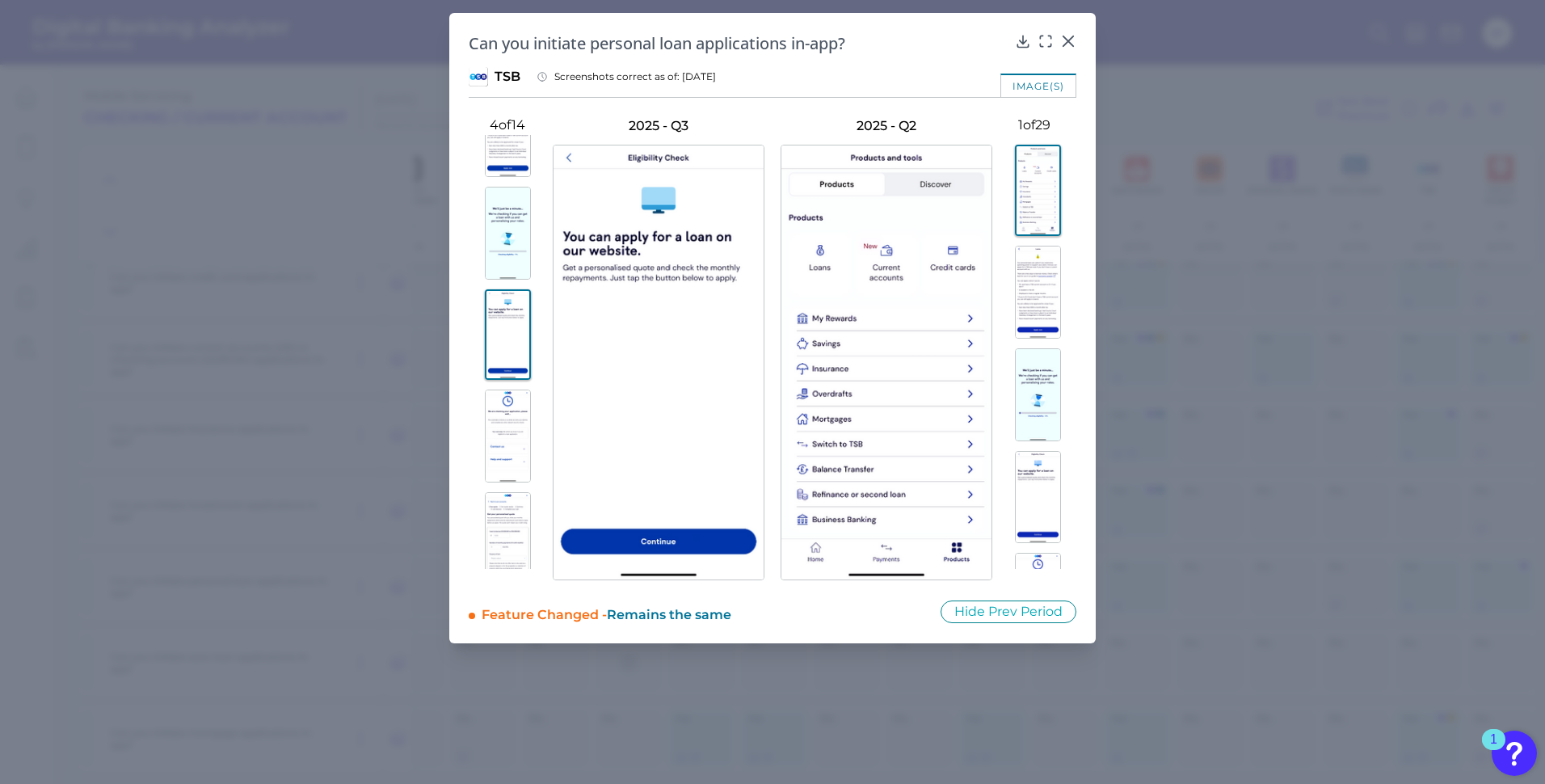
scroll to position [131, 0]
click at [505, 466] on img at bounding box center [508, 468] width 46 height 93
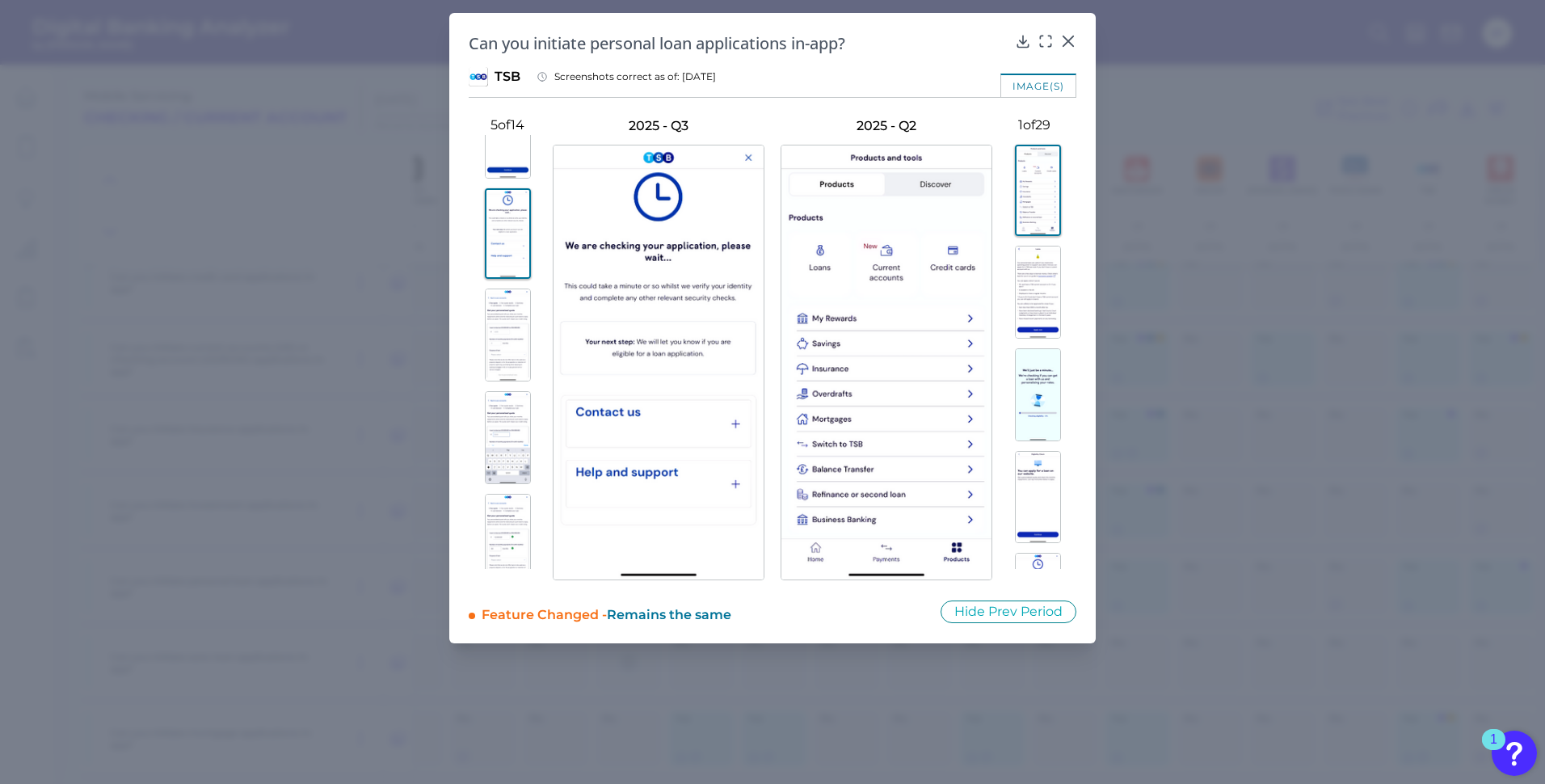
scroll to position [373, 0]
click at [485, 320] on img at bounding box center [508, 328] width 46 height 93
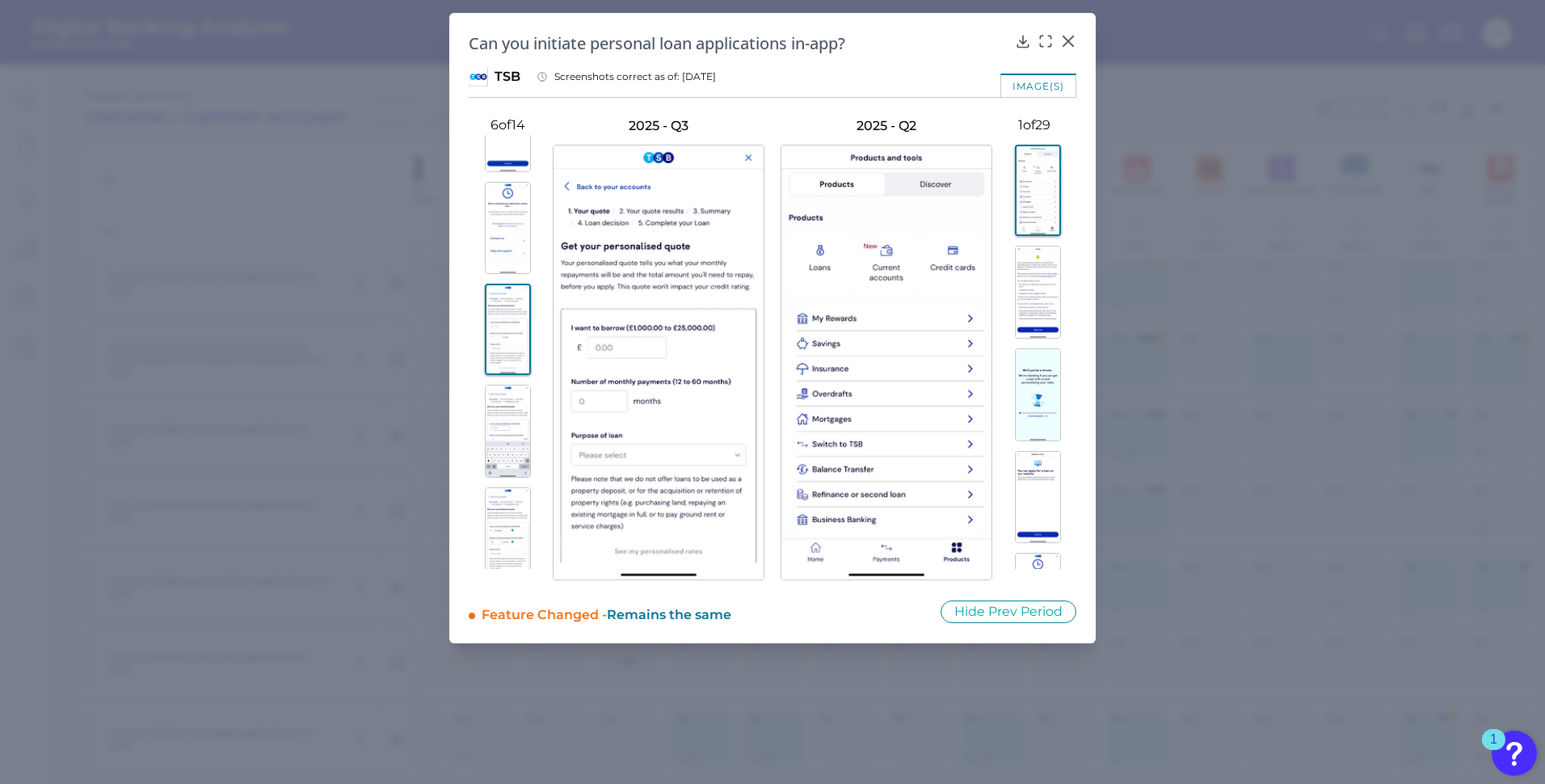
click at [500, 416] on img at bounding box center [508, 431] width 46 height 93
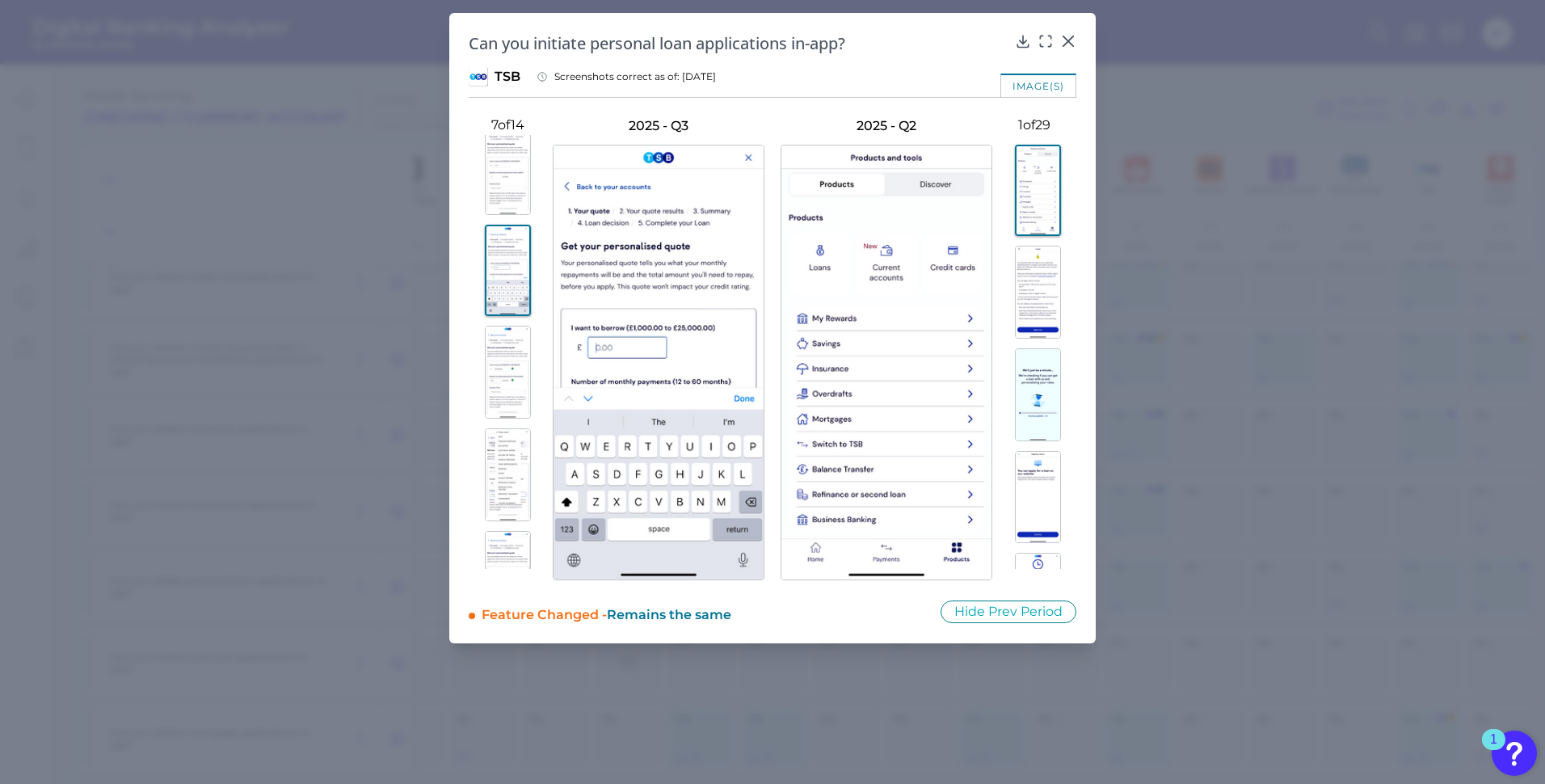
click at [499, 372] on img at bounding box center [508, 372] width 46 height 93
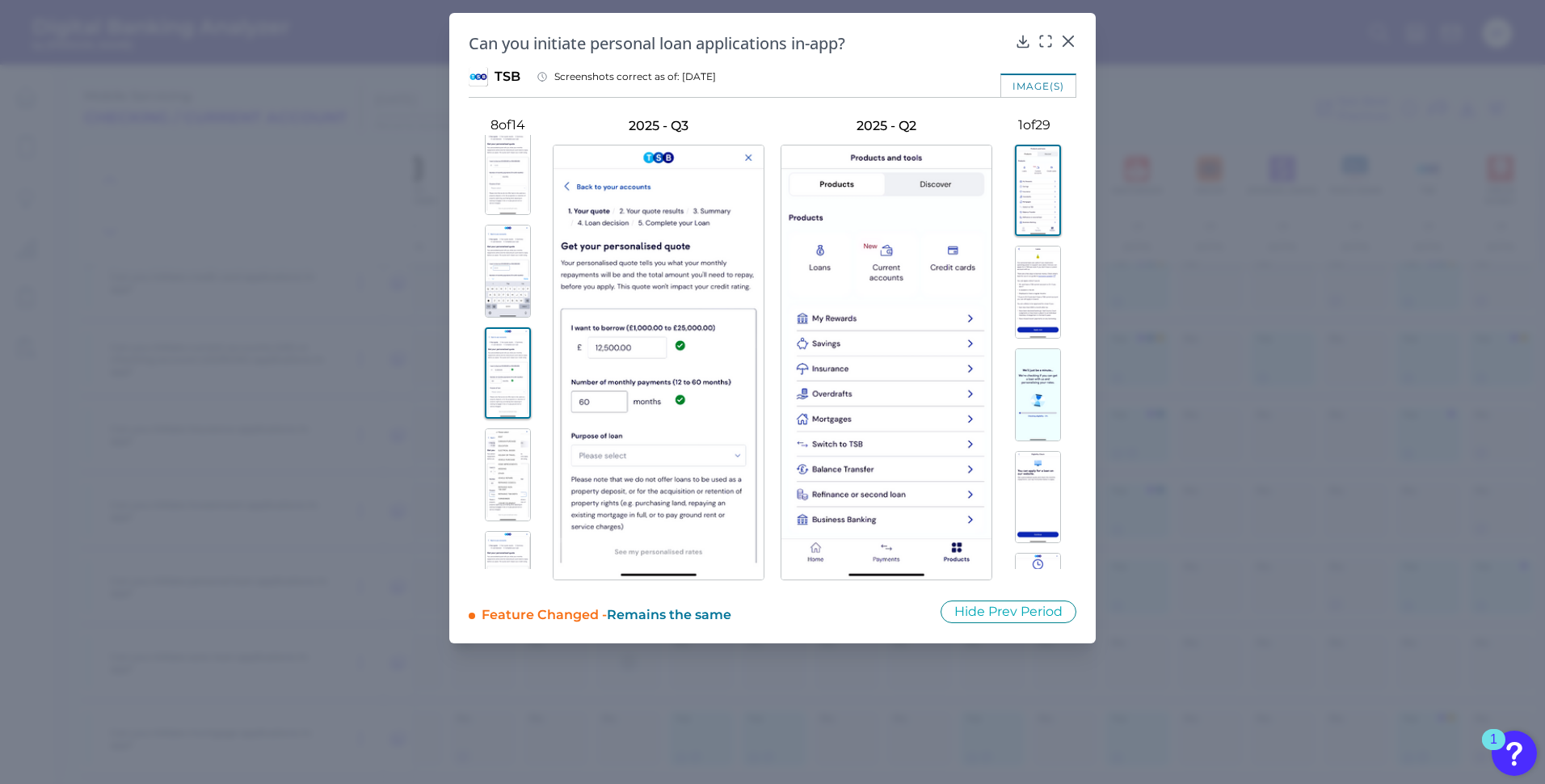
click at [498, 440] on img at bounding box center [508, 474] width 46 height 93
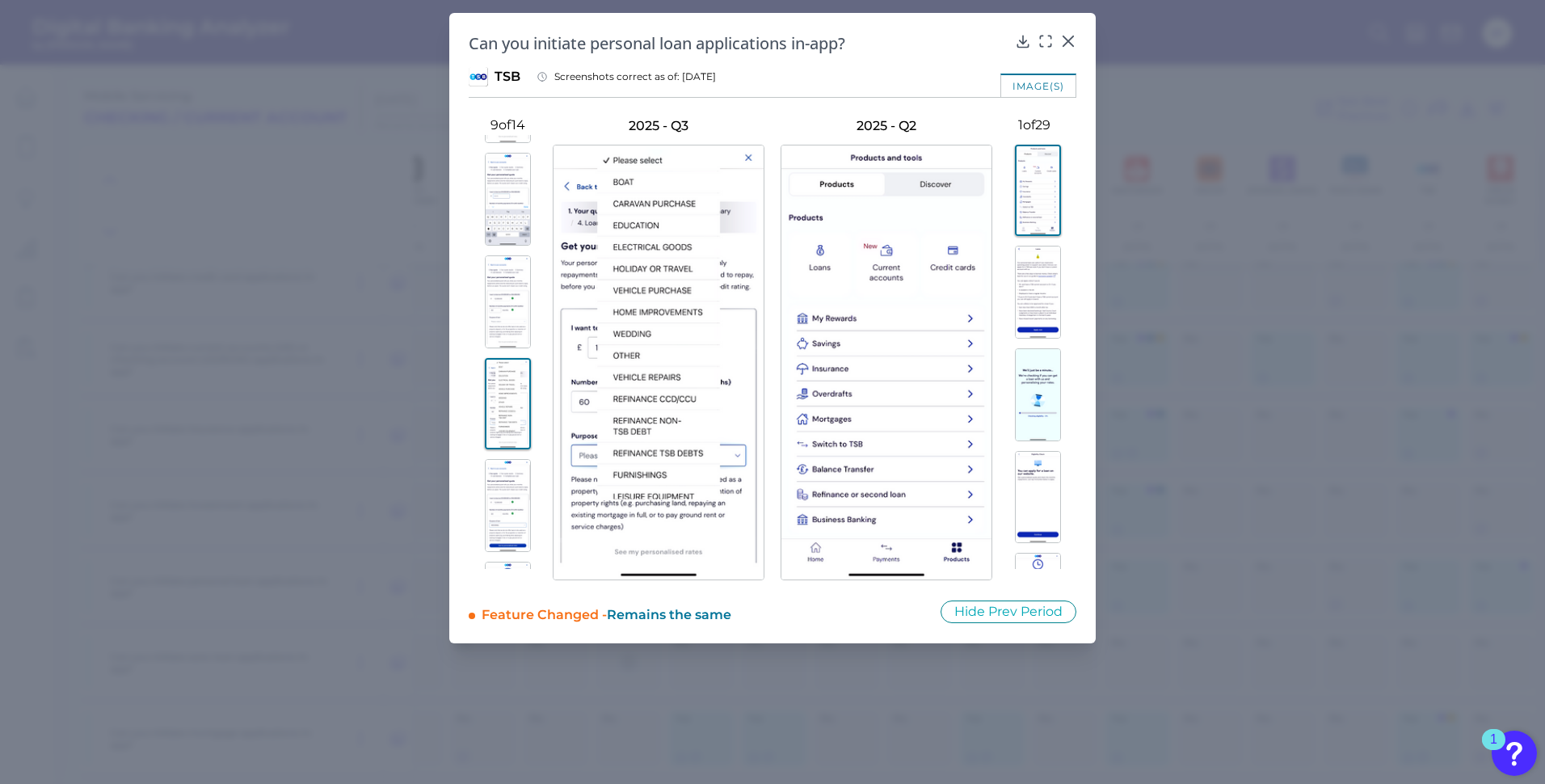
scroll to position [777, 0]
click at [504, 342] on img at bounding box center [508, 335] width 46 height 93
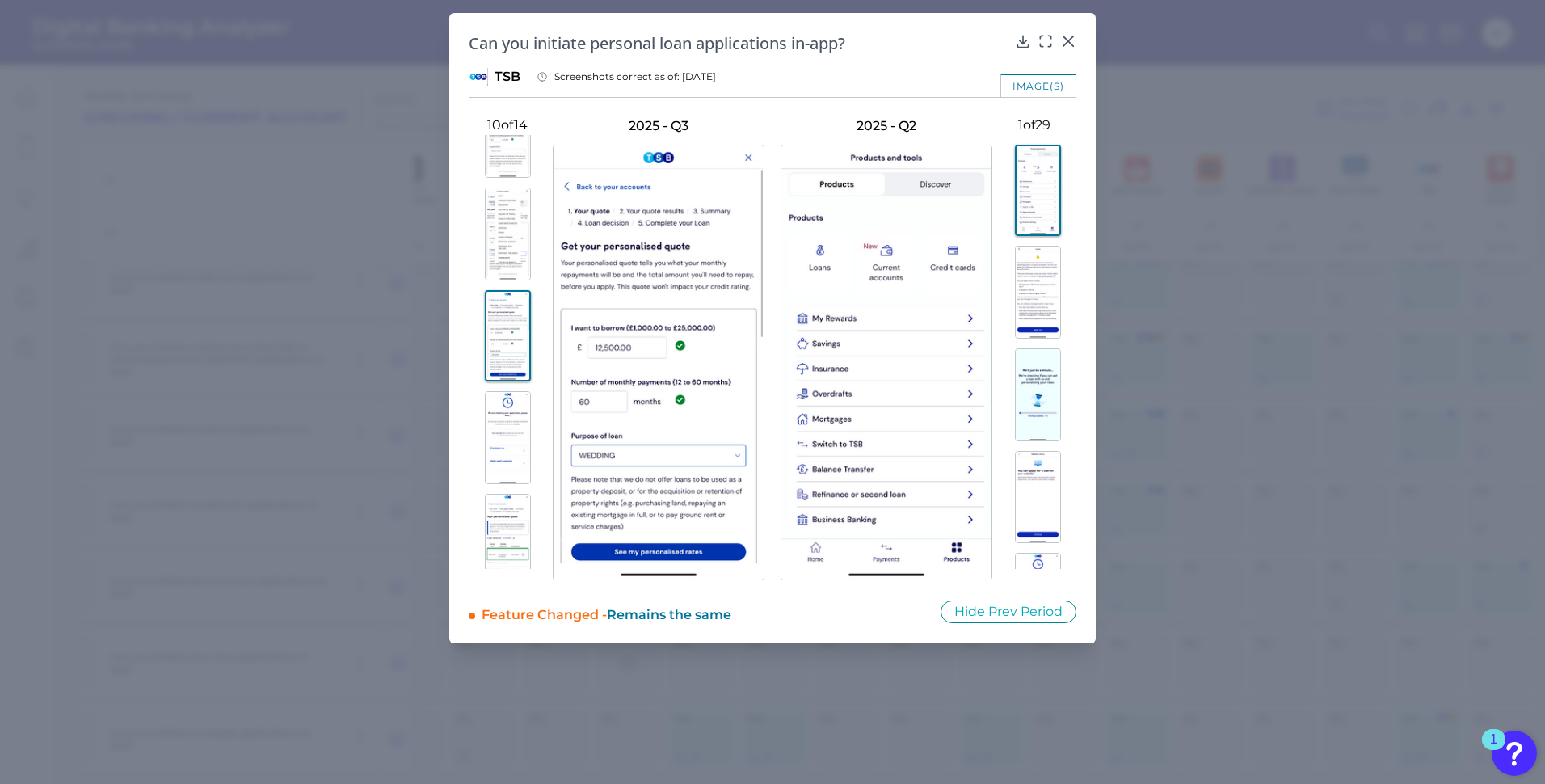
click at [498, 441] on img at bounding box center [508, 437] width 46 height 93
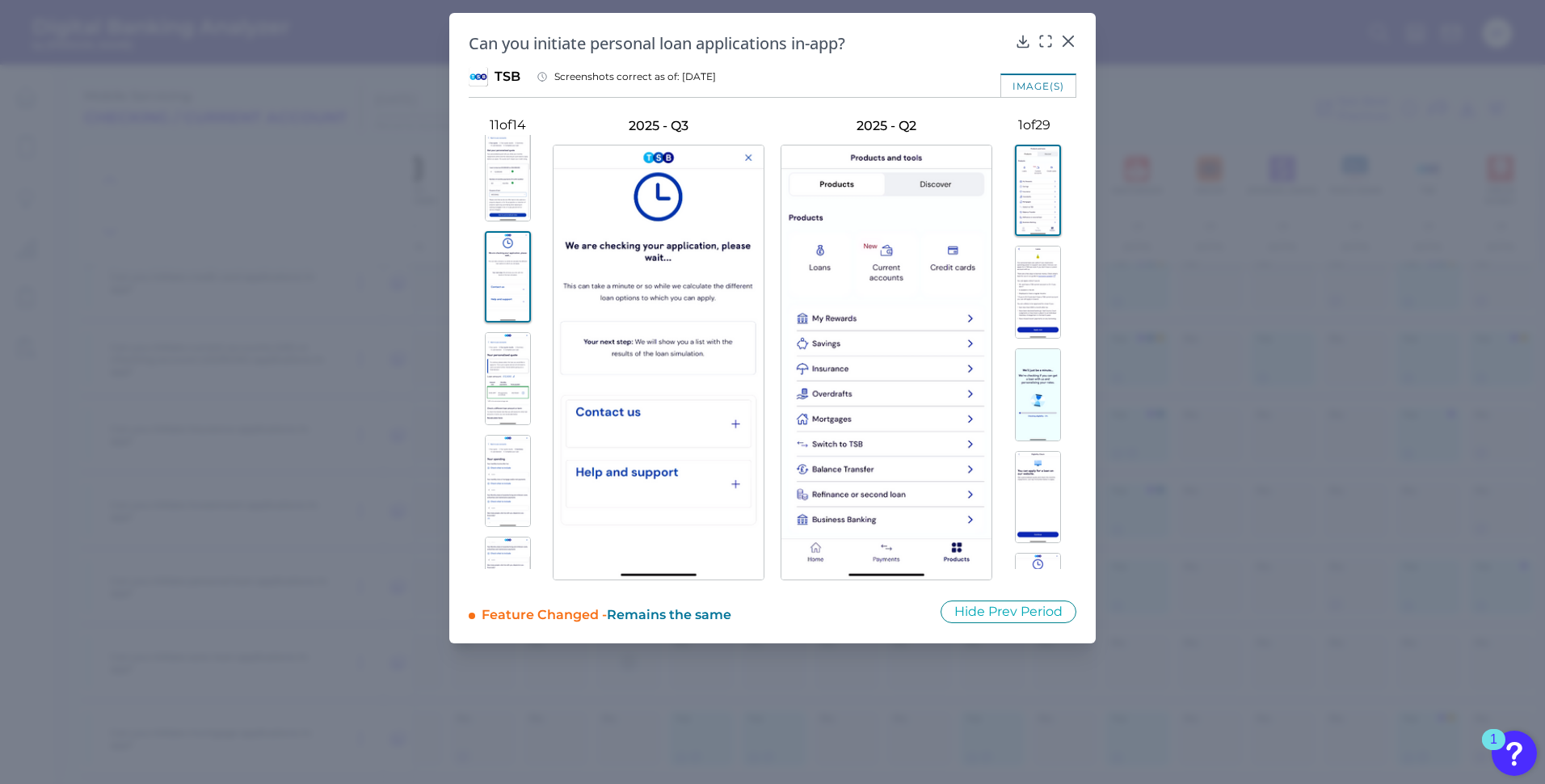
click at [509, 390] on img at bounding box center [508, 378] width 46 height 93
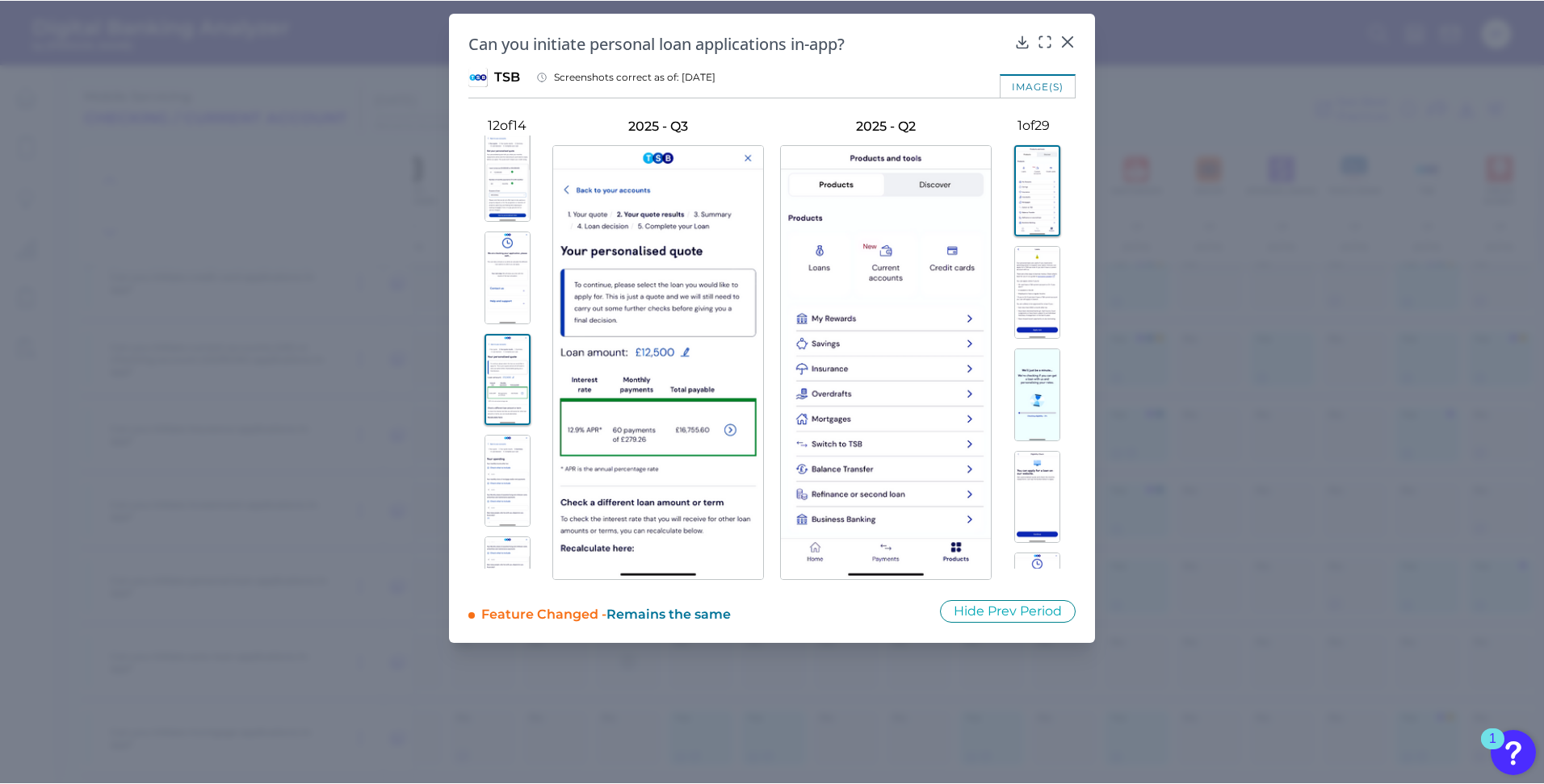
scroll to position [998, 0]
click at [497, 412] on img at bounding box center [507, 419] width 46 height 93
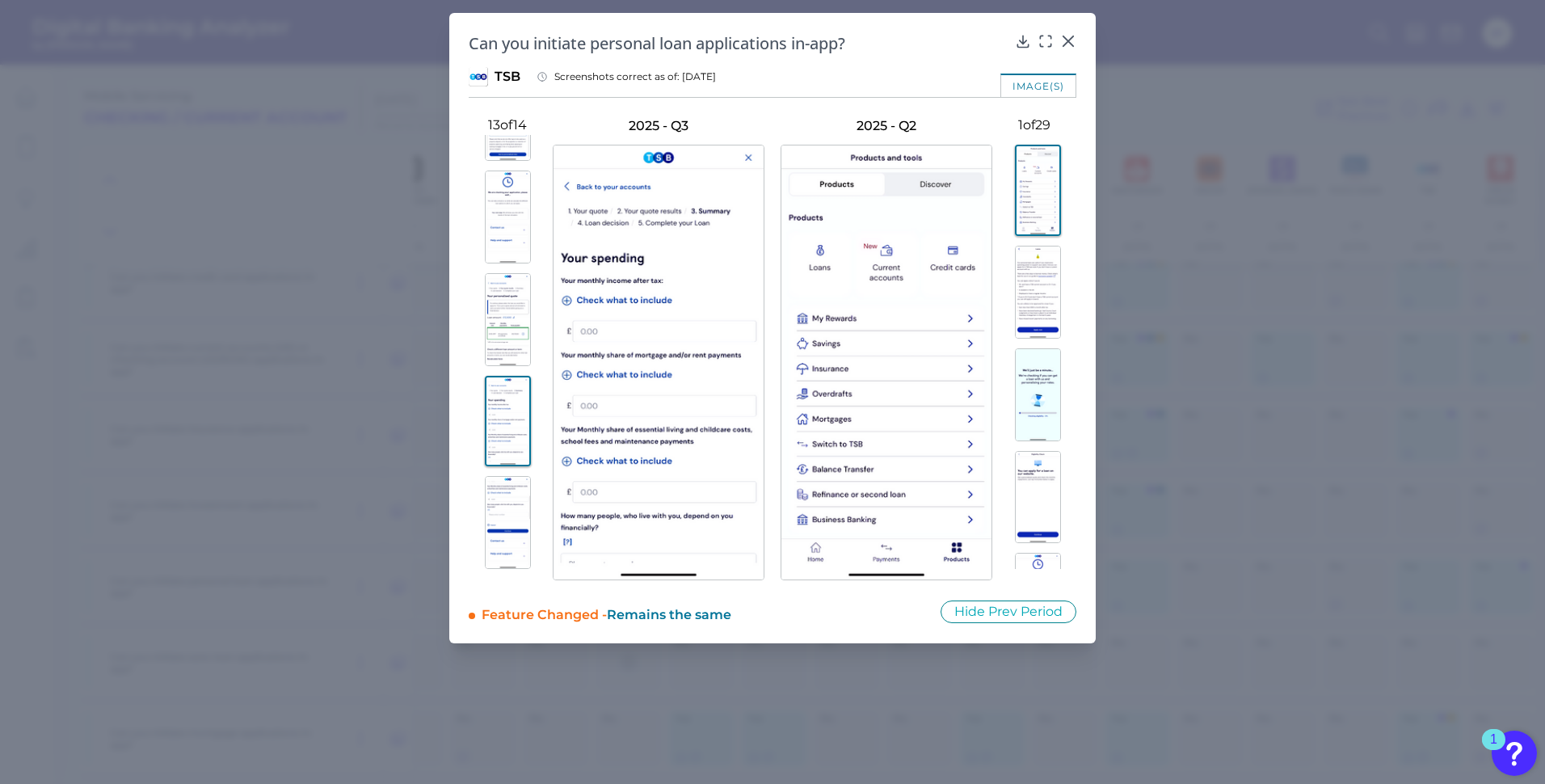
click at [490, 314] on img at bounding box center [508, 319] width 46 height 93
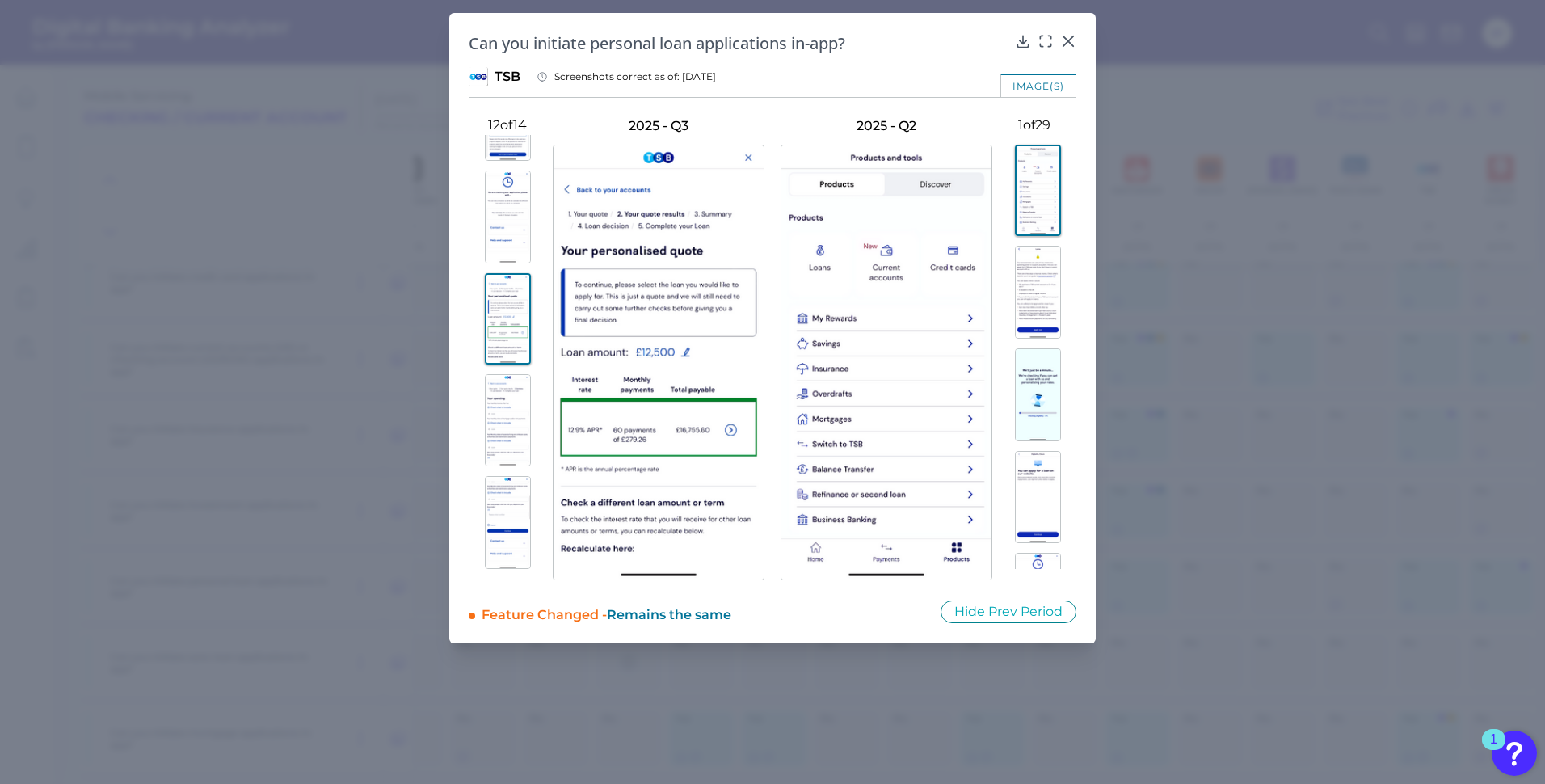
click at [501, 388] on img at bounding box center [508, 420] width 46 height 93
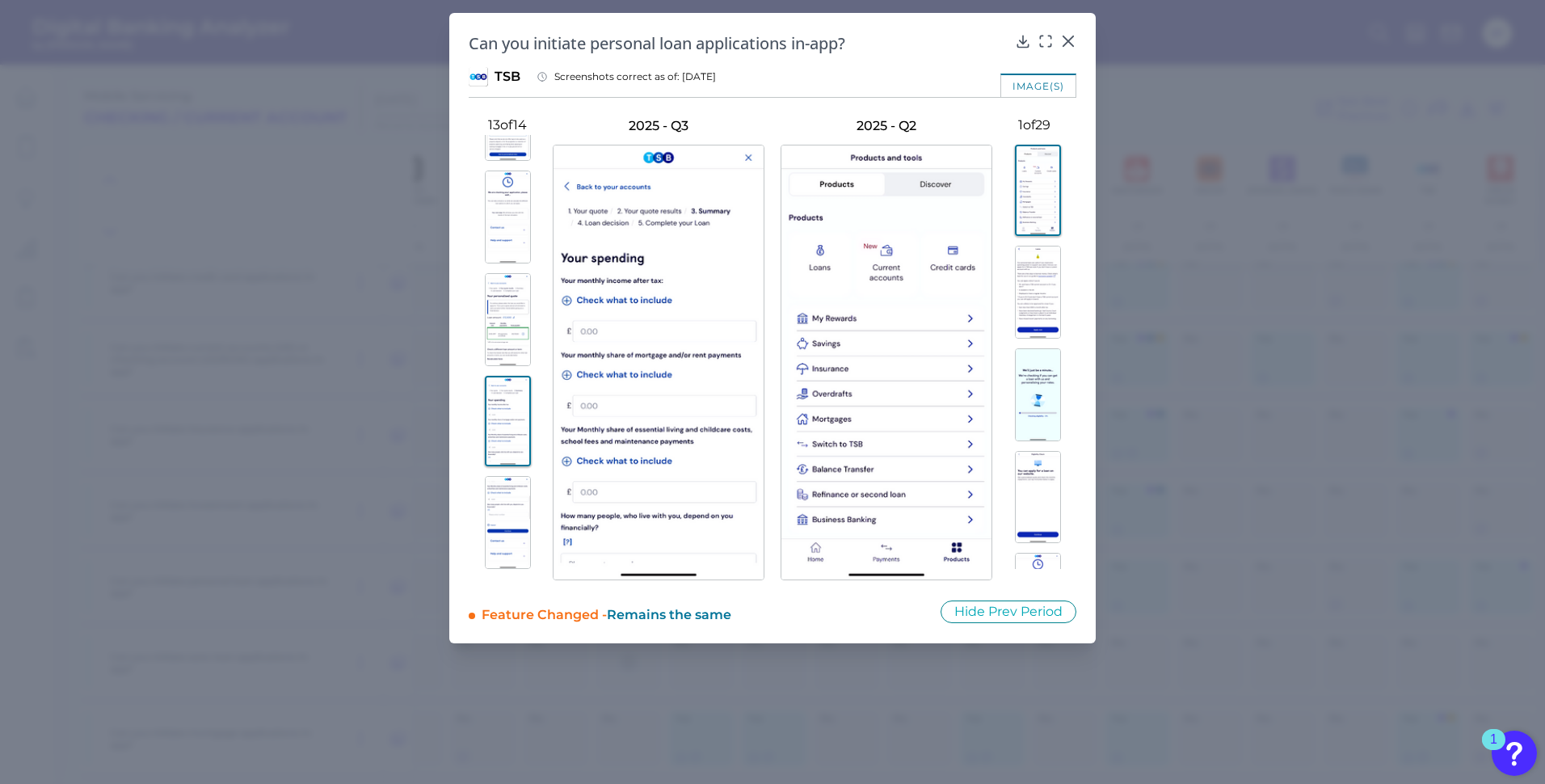
click at [509, 319] on img at bounding box center [508, 319] width 46 height 93
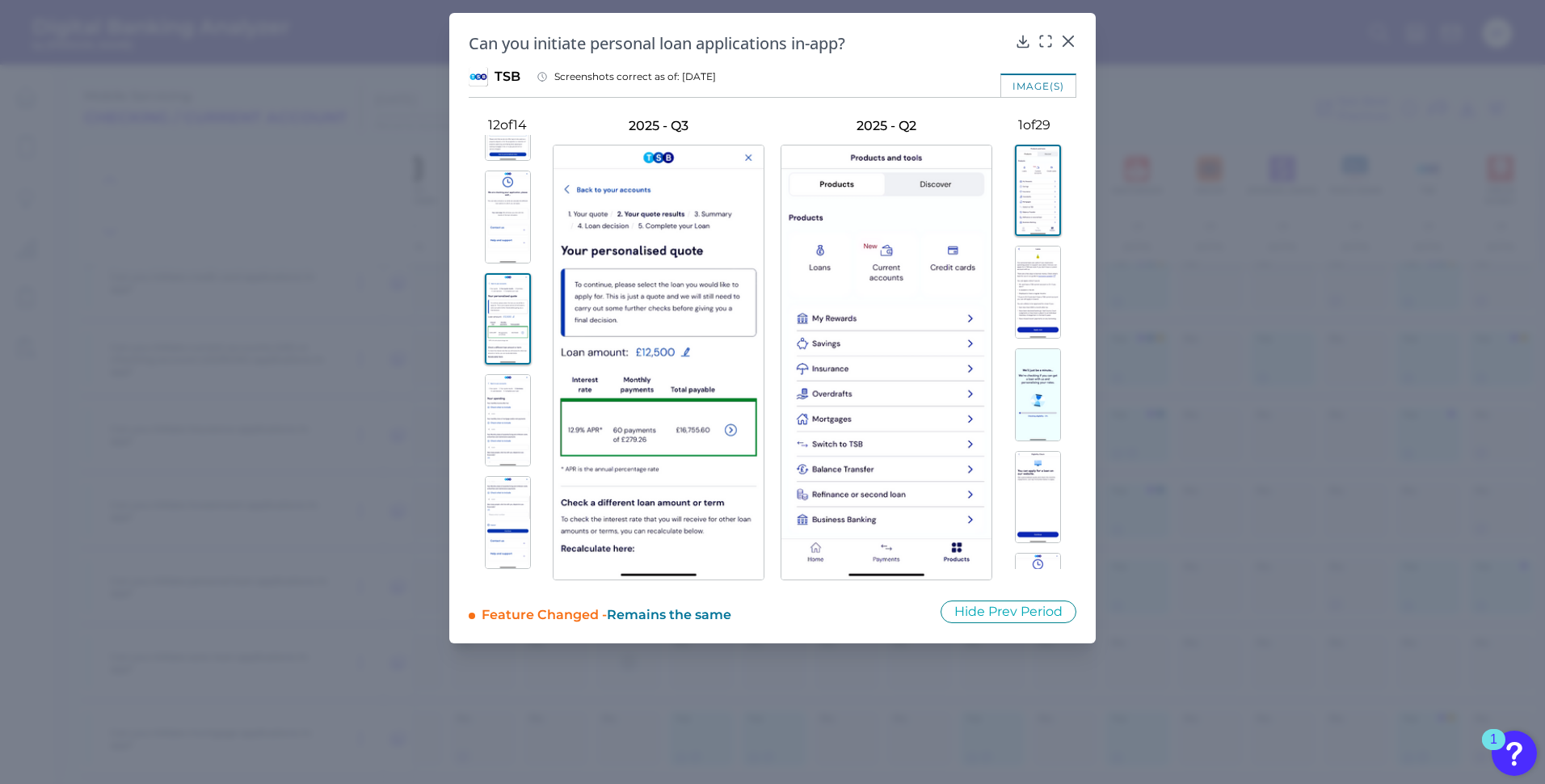
click at [508, 435] on img at bounding box center [508, 420] width 46 height 93
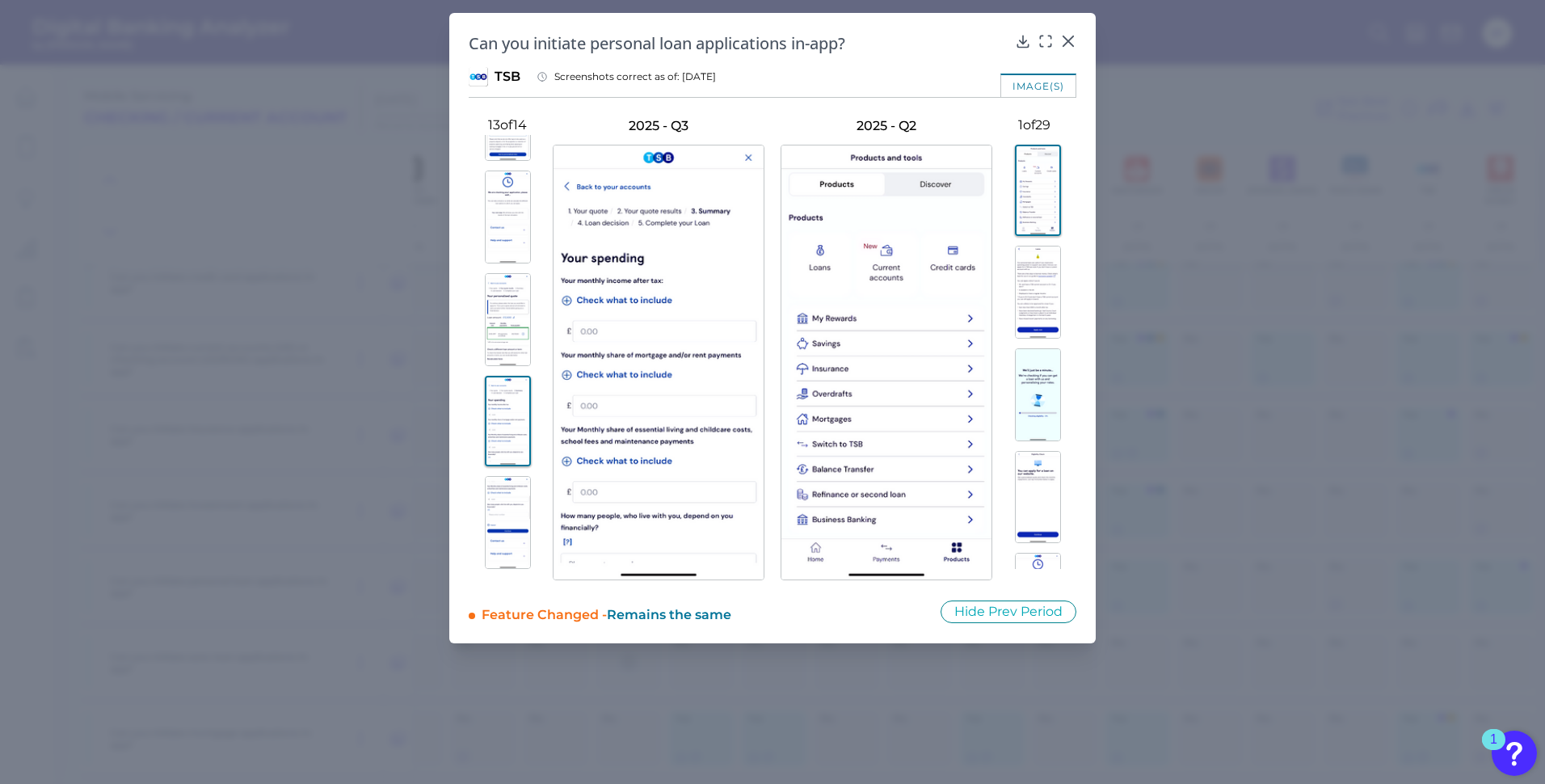
click at [509, 431] on img at bounding box center [508, 421] width 46 height 91
click at [485, 501] on img at bounding box center [508, 522] width 46 height 93
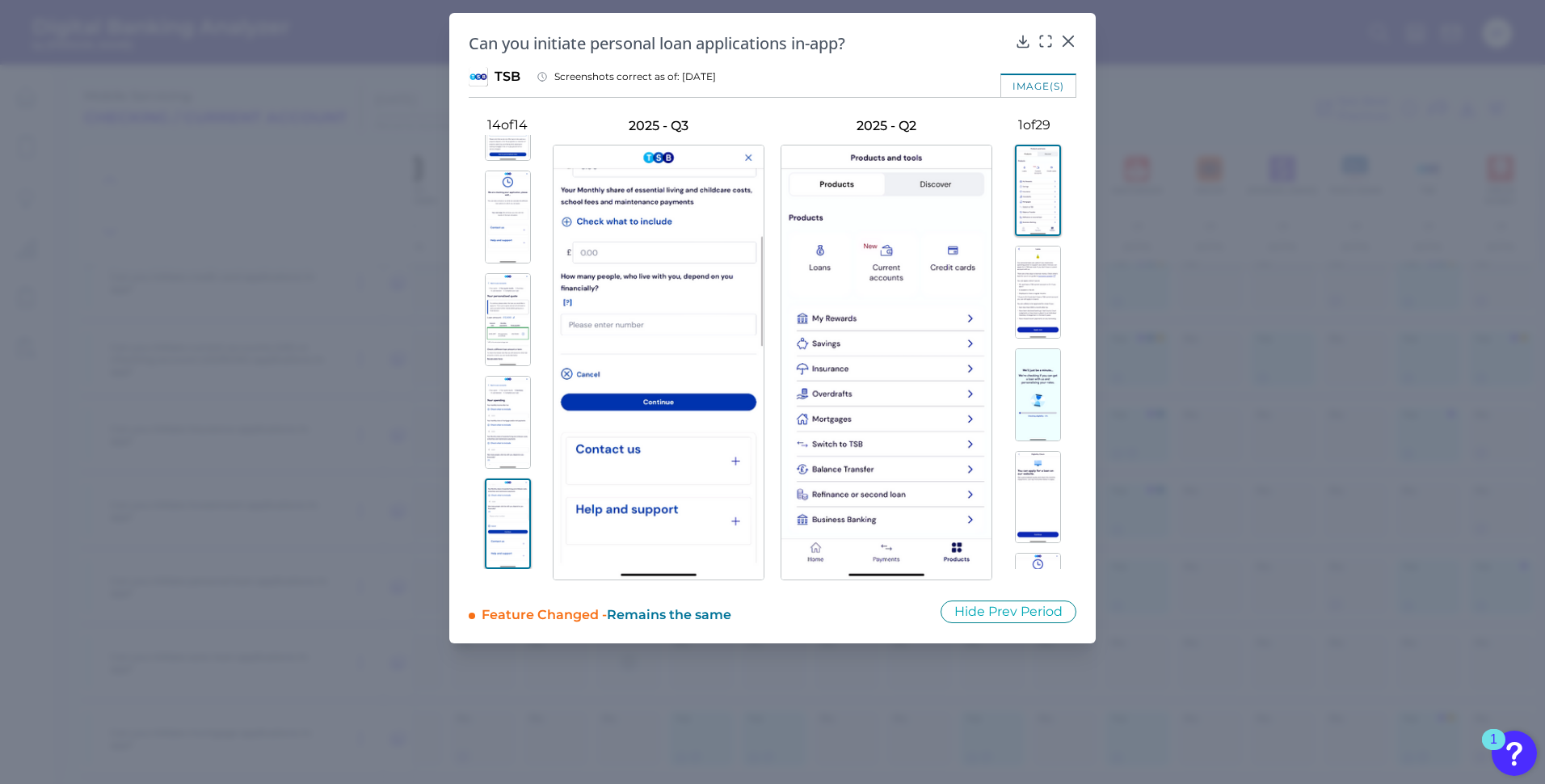
click at [509, 404] on img at bounding box center [508, 422] width 46 height 93
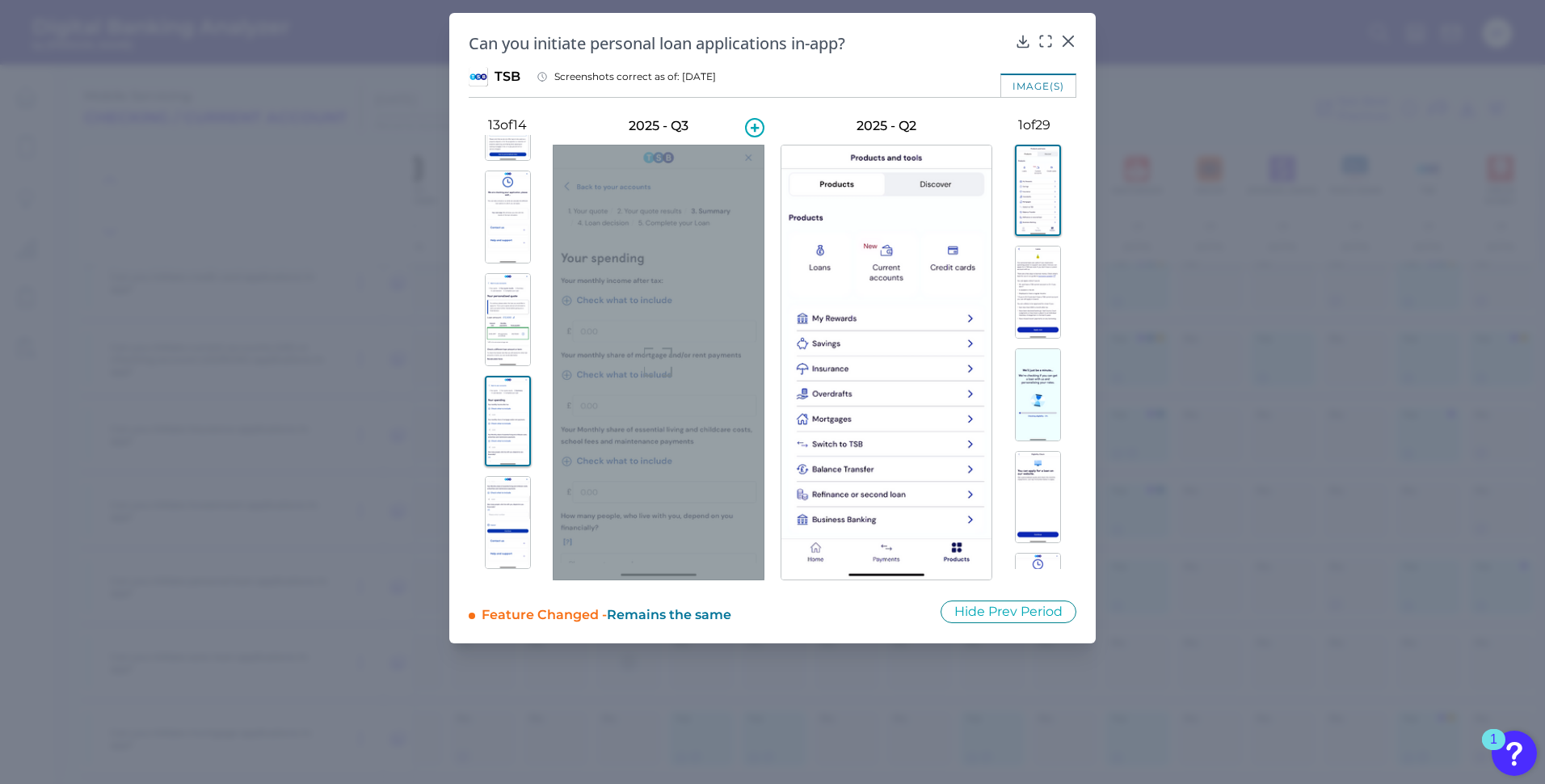
click at [616, 380] on div at bounding box center [658, 362] width 212 height 436
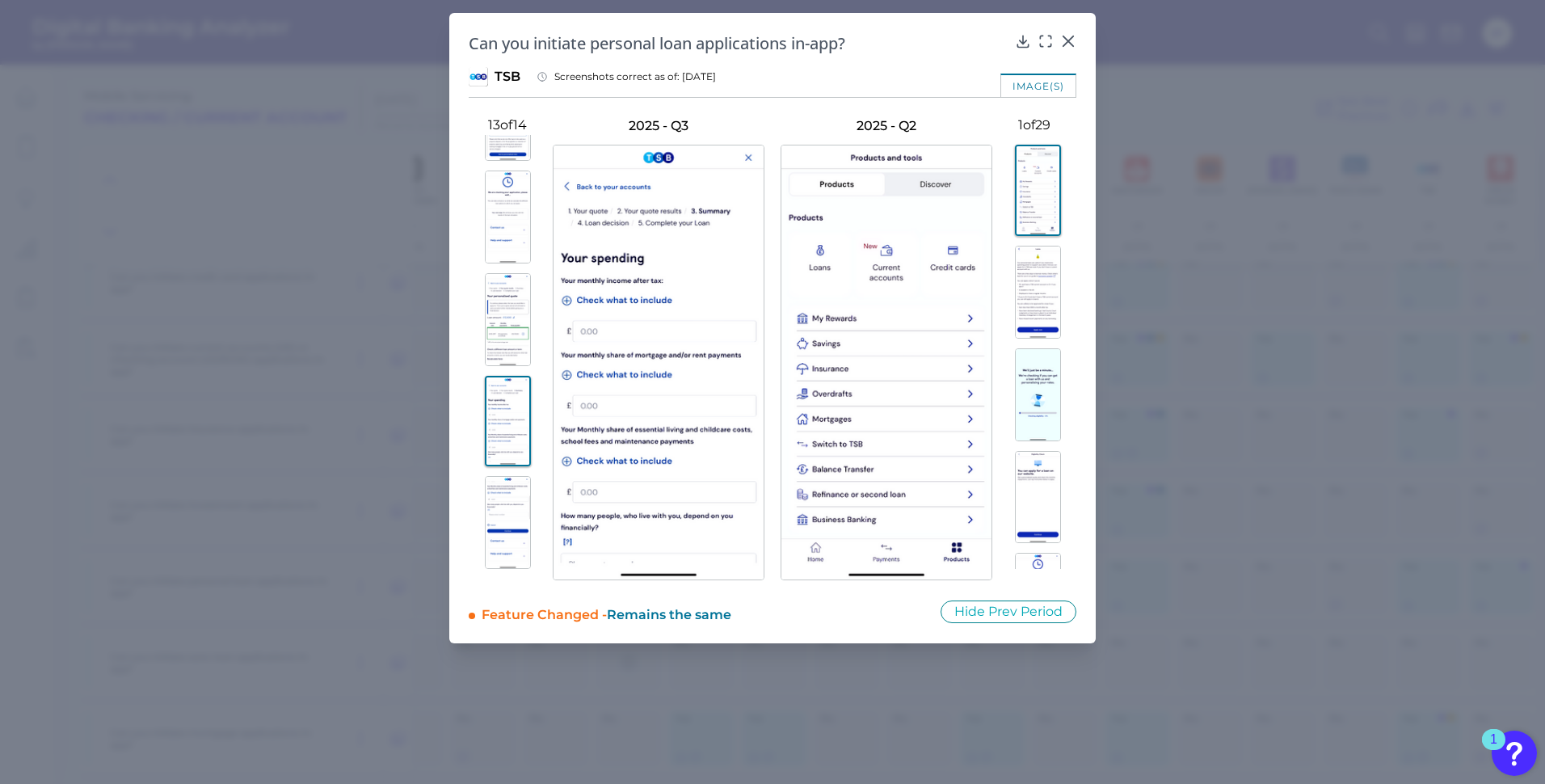
click at [773, 283] on div at bounding box center [924, 357] width 304 height 446
click at [501, 416] on img at bounding box center [508, 421] width 46 height 91
click at [497, 501] on img at bounding box center [508, 522] width 46 height 93
